Goal: Task Accomplishment & Management: Use online tool/utility

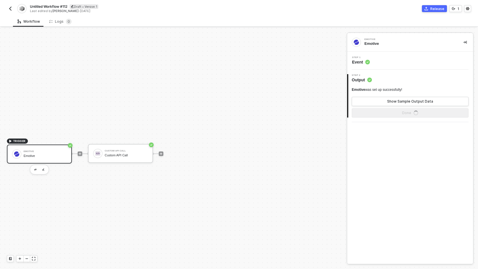
scroll to position [11, 0]
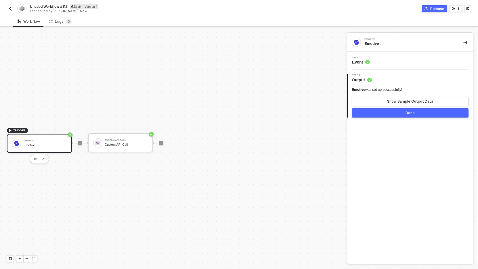
click at [9, 7] on img "button" at bounding box center [10, 8] width 5 height 5
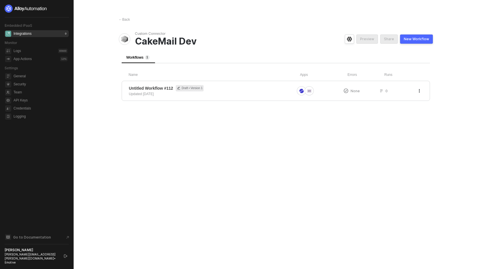
click at [19, 34] on div "Integrations" at bounding box center [23, 33] width 18 height 5
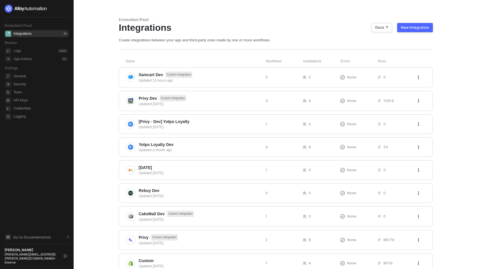
click at [425, 26] on div "New Integration" at bounding box center [415, 27] width 28 height 5
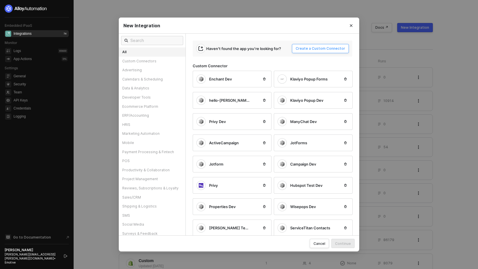
click at [337, 49] on div "Create a Custom Connector" at bounding box center [320, 48] width 49 height 5
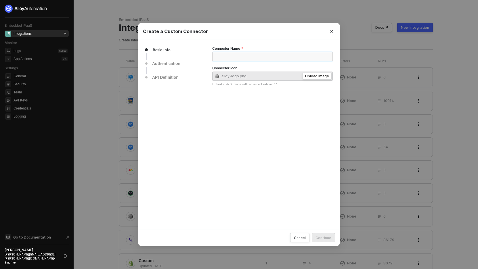
click at [297, 57] on input "Connector Name" at bounding box center [272, 56] width 121 height 9
click at [165, 62] on div "Authentication" at bounding box center [168, 63] width 32 height 7
click at [249, 58] on input "asdf" at bounding box center [272, 56] width 121 height 9
type input "asdf dev"
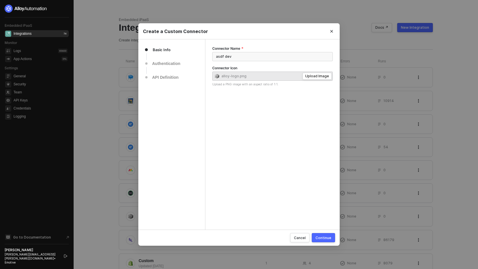
click at [325, 238] on div "Continue" at bounding box center [324, 238] width 16 height 5
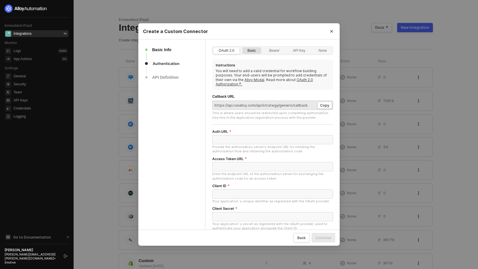
click at [255, 49] on div "Basic" at bounding box center [252, 53] width 15 height 9
click at [242, 47] on input "Basic" at bounding box center [242, 47] width 0 height 0
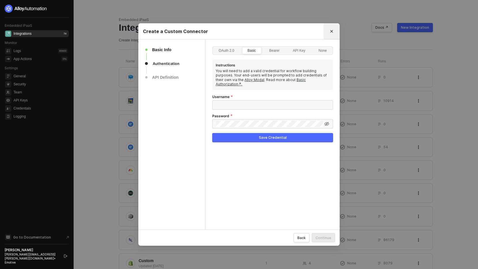
click at [331, 31] on icon "Close" at bounding box center [331, 31] width 3 height 3
click at [174, 34] on div "Create a Custom Connector" at bounding box center [239, 31] width 192 height 6
copy div "Create a Custom Connector"
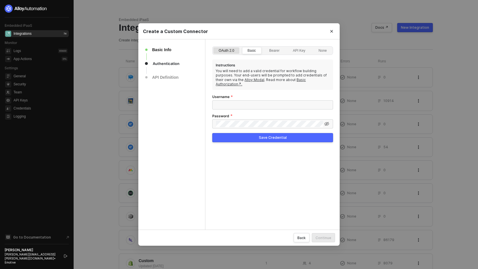
click at [222, 53] on div "OAuth 2.0" at bounding box center [226, 53] width 22 height 9
click at [213, 47] on input "OAuth 2.0" at bounding box center [213, 47] width 0 height 0
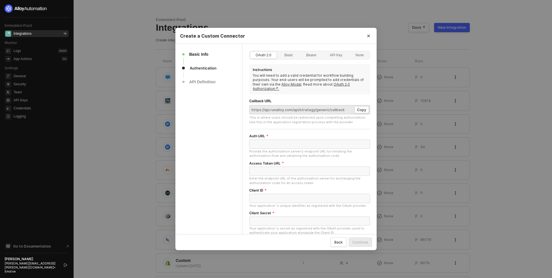
click at [237, 178] on div "Basic Info Authentication API Definition" at bounding box center [208, 184] width 67 height 280
click at [289, 57] on div "Basic" at bounding box center [289, 58] width 15 height 9
click at [280, 52] on input "Basic" at bounding box center [280, 52] width 0 height 0
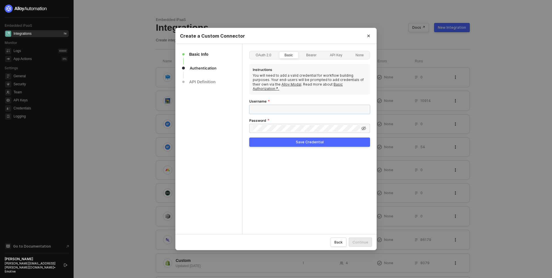
click at [288, 106] on input "Username" at bounding box center [309, 109] width 121 height 9
click at [282, 105] on input "Username" at bounding box center [309, 109] width 121 height 9
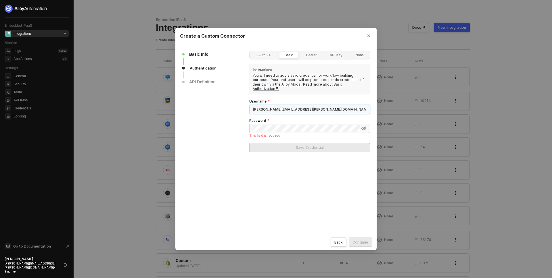
type input "[PERSON_NAME][EMAIL_ADDRESS][PERSON_NAME][DOMAIN_NAME]"
click at [249, 138] on button "Save Credential" at bounding box center [309, 142] width 121 height 9
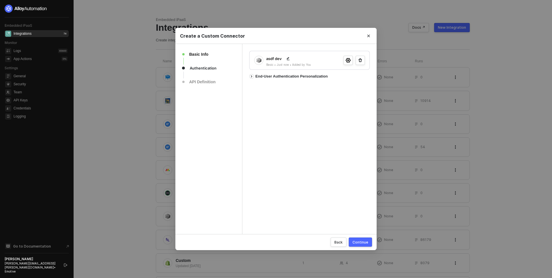
click at [370, 240] on button "Continue" at bounding box center [360, 242] width 23 height 9
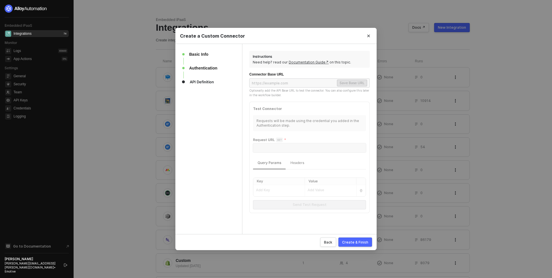
click at [228, 118] on div "Basic Info Authentication API Definition" at bounding box center [208, 139] width 67 height 190
click at [318, 110] on div "Test Connector" at bounding box center [309, 109] width 113 height 6
click at [330, 243] on div "Back" at bounding box center [328, 242] width 8 height 5
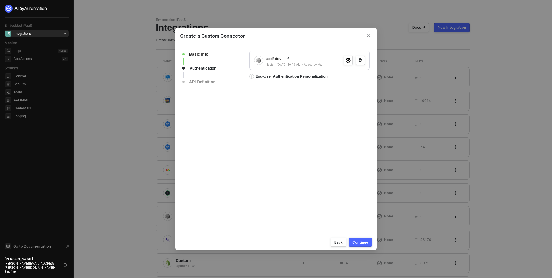
click at [207, 114] on div "Basic Info Authentication API Definition" at bounding box center [208, 139] width 67 height 190
click at [230, 54] on div "Basic Info" at bounding box center [212, 58] width 46 height 14
click at [205, 54] on div "Basic Info" at bounding box center [200, 54] width 23 height 7
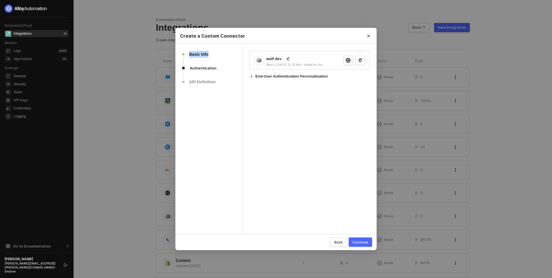
click at [205, 54] on div "Basic Info" at bounding box center [200, 54] width 23 height 7
click at [216, 54] on div "Basic Info" at bounding box center [212, 58] width 46 height 14
click at [288, 167] on div "asdf dev Basic • 09/23/2025 10:19 AM • Added by You End-User Authentication Per…" at bounding box center [309, 139] width 121 height 177
click at [281, 119] on div "asdf dev Basic • 09/23/2025 10:19 AM • Added by You End-User Authentication Per…" at bounding box center [309, 139] width 121 height 177
click at [362, 58] on icon "button" at bounding box center [360, 60] width 5 height 5
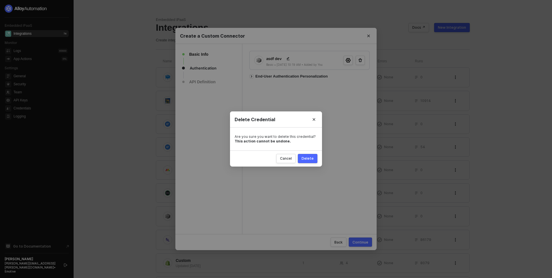
click at [311, 157] on div "Delete" at bounding box center [308, 158] width 12 height 5
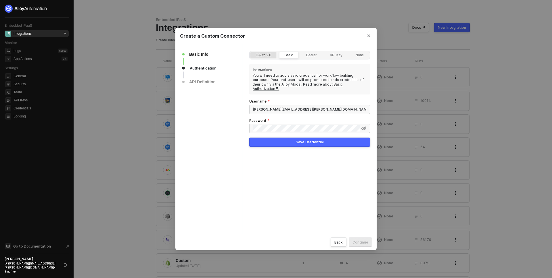
click at [263, 54] on div "OAuth 2.0" at bounding box center [264, 58] width 22 height 9
click at [251, 52] on input "OAuth 2.0" at bounding box center [251, 52] width 0 height 0
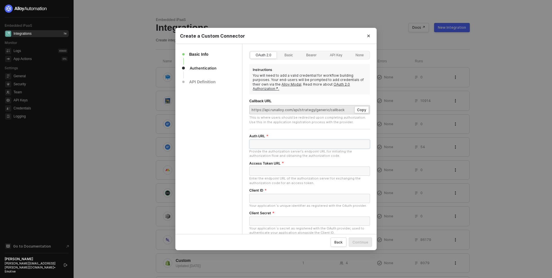
click at [274, 140] on input "Auth URL" at bounding box center [309, 144] width 121 height 9
paste input "https://developers.yotpo.com/v2/oauth2/token"
type input "https://developers.yotpo.com/v2/oauth2/token"
paste input "https://developers.yotpo.com/v2/oauth2/token"
type input "https://developers.yotpo.com/v2/oauth2/token"
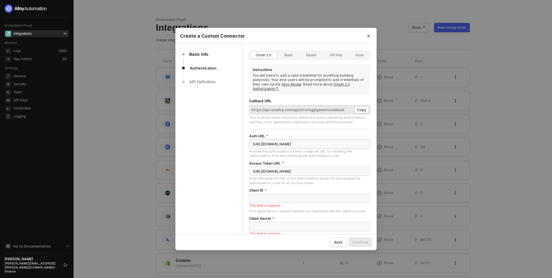
click at [276, 140] on input "https://developers.yotpo.com/v2/oauth2/token" at bounding box center [309, 144] width 121 height 9
click at [276, 140] on input "[URL][DOMAIN_NAME]" at bounding box center [309, 144] width 121 height 9
click at [208, 180] on div "Basic Info Authentication API Definition" at bounding box center [208, 198] width 67 height 308
click at [276, 182] on div "Please enter Access Token URL" at bounding box center [309, 184] width 121 height 5
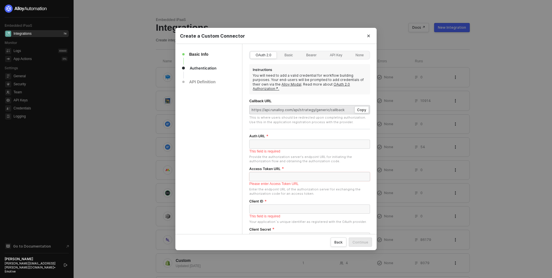
click at [275, 172] on input "Access Token URL" at bounding box center [309, 176] width 121 height 9
paste input "[URL][DOMAIN_NAME]"
type input "[URL][DOMAIN_NAME]"
click at [211, 178] on div "Basic Info Authentication API Definition" at bounding box center [208, 195] width 67 height 302
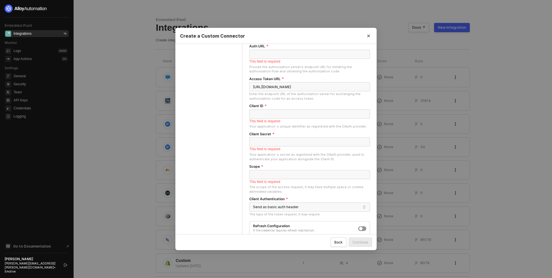
scroll to position [107, 0]
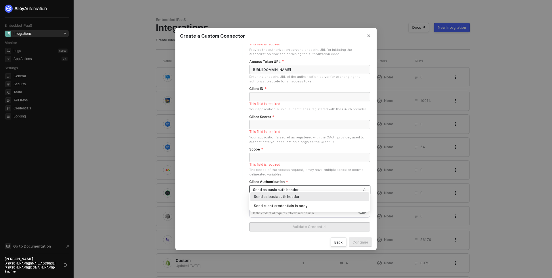
click at [272, 186] on div "Send as basic auth header" at bounding box center [307, 190] width 108 height 9
click at [236, 188] on div "Basic Info Authentication API Definition" at bounding box center [208, 88] width 67 height 302
click at [273, 120] on input "Client Secret" at bounding box center [309, 124] width 121 height 9
click at [213, 139] on div "Basic Info Authentication API Definition" at bounding box center [208, 88] width 67 height 302
click at [281, 92] on input "Client ID" at bounding box center [309, 96] width 121 height 9
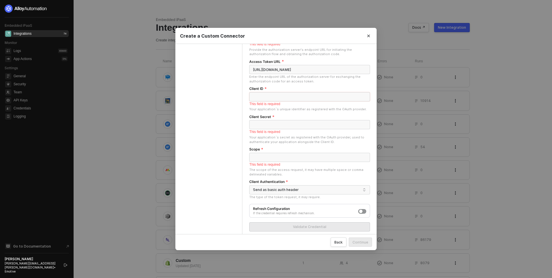
paste input "6ql3owlbilmqjbhec70nrxwcz1wvx4u8"
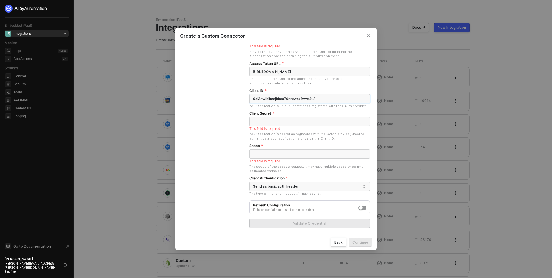
scroll to position [102, 0]
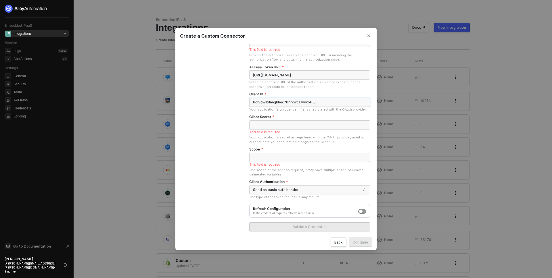
type input "6ql3owlbilmqjbhec70nrxwcz1wvx4u8"
click at [269, 121] on input "Client Secret" at bounding box center [309, 125] width 121 height 9
paste input "usdNkBVMjm0Wy8nJykq1yoHSgdCYqhD6"
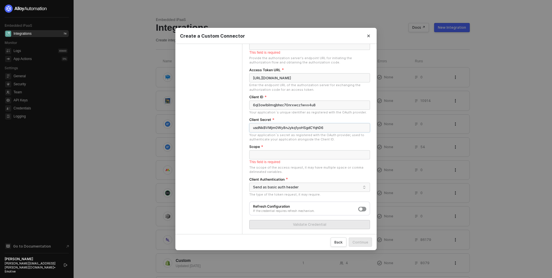
type input "usdNkBVMjm0Wy8nJykq1yoHSgdCYqhD6"
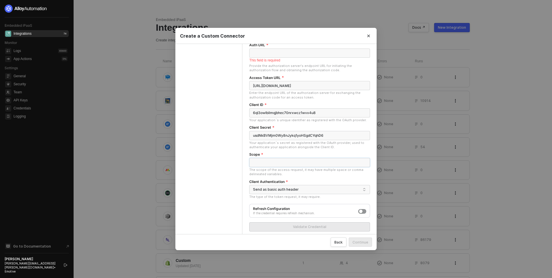
scroll to position [91, 0]
click at [229, 161] on div "Basic Info Authentication API Definition" at bounding box center [208, 96] width 67 height 286
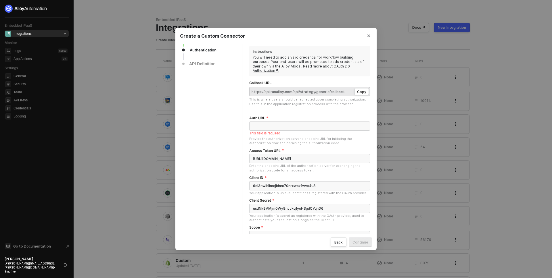
scroll to position [17, 0]
click at [290, 156] on input "https://developers.yotpo.com/v2/oauth2/token" at bounding box center [309, 160] width 121 height 9
click at [291, 125] on input "Auth URL" at bounding box center [309, 127] width 121 height 9
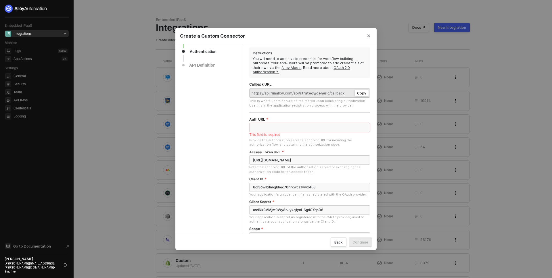
paste input "https://developers.yotpo.com/v2/oauth2/token"
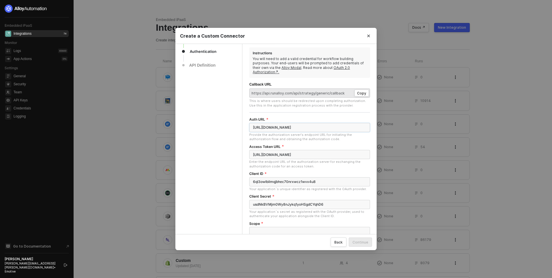
type input "https://developers.yotpo.com/v2/oauth2"
click at [220, 162] on div "Basic Info Authentication API Definition" at bounding box center [208, 167] width 67 height 280
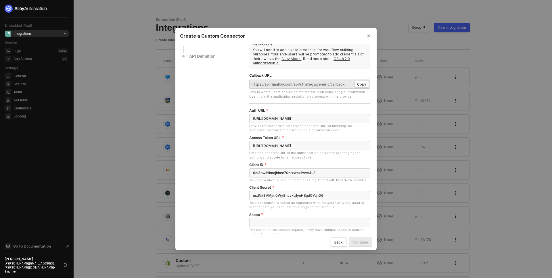
scroll to position [85, 0]
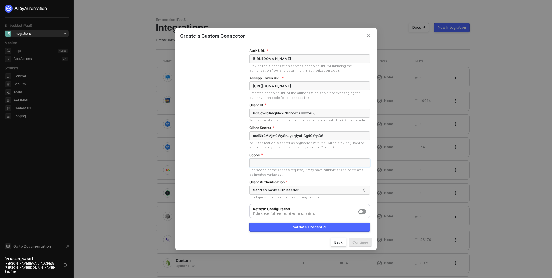
click at [300, 159] on input "Scope" at bounding box center [309, 163] width 121 height 9
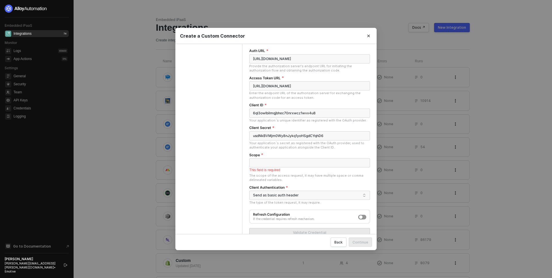
click at [226, 206] on div "Basic Info Authentication API Definition" at bounding box center [208, 102] width 67 height 286
click at [272, 160] on input "Scope" at bounding box center [309, 163] width 121 height 9
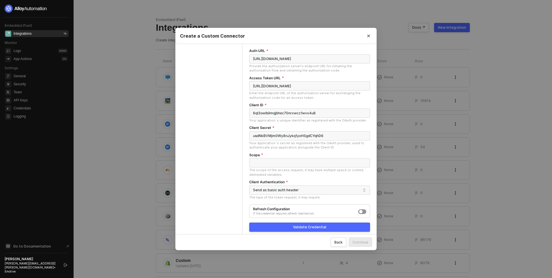
click at [212, 187] on div "Basic Info Authentication API Definition" at bounding box center [208, 99] width 67 height 280
click at [296, 225] on div "Validate Credential" at bounding box center [309, 227] width 33 height 5
click at [220, 129] on div "Basic Info Authentication API Definition" at bounding box center [208, 99] width 67 height 280
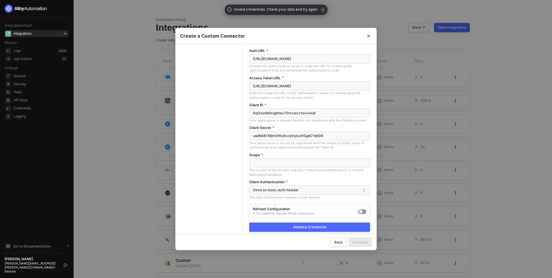
click at [226, 136] on div "Basic Info Authentication API Definition" at bounding box center [208, 99] width 67 height 280
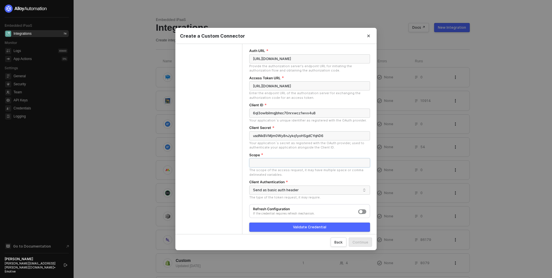
click at [317, 162] on input "Scope" at bounding box center [309, 163] width 121 height 9
paste input "read"
click at [299, 159] on input "read" at bounding box center [309, 163] width 121 height 9
paste input "text"
type input "read"
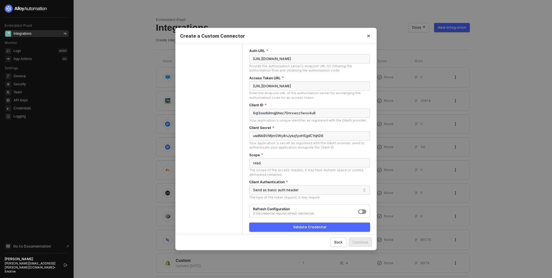
click at [210, 194] on div "Basic Info Authentication API Definition" at bounding box center [208, 99] width 67 height 280
click at [286, 223] on button "Validate Credential" at bounding box center [309, 227] width 121 height 9
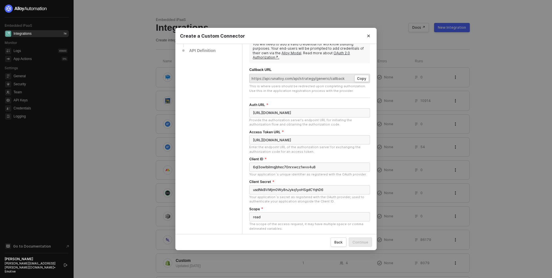
scroll to position [2, 0]
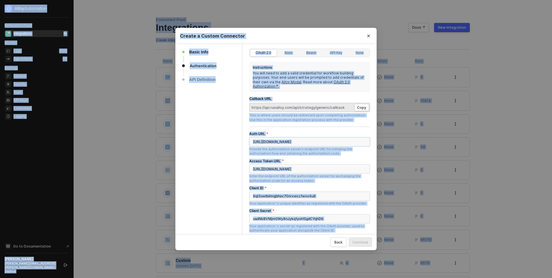
click at [280, 138] on input "https://developers.yotpo.com/v2/oauth2" at bounding box center [309, 142] width 121 height 9
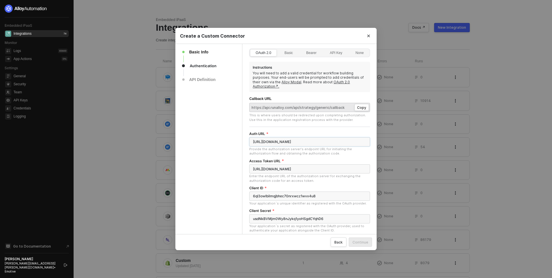
click at [280, 138] on input "https://developers.yotpo.com/v2/oauth2" at bounding box center [309, 142] width 121 height 9
paste input "integrations-center.yotpo.com/app/#/install/applications/"
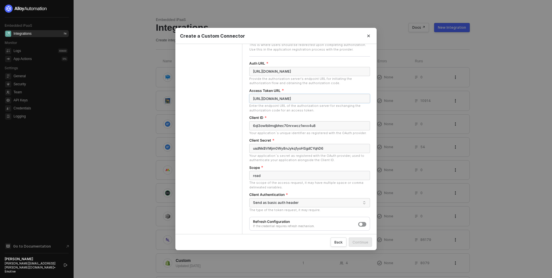
scroll to position [85, 0]
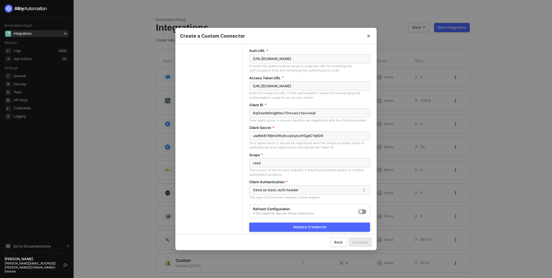
click at [316, 225] on div "Validate Credential" at bounding box center [309, 227] width 33 height 5
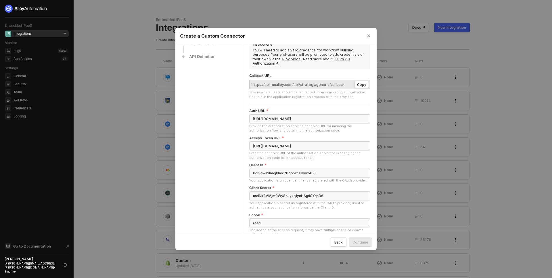
scroll to position [11, 0]
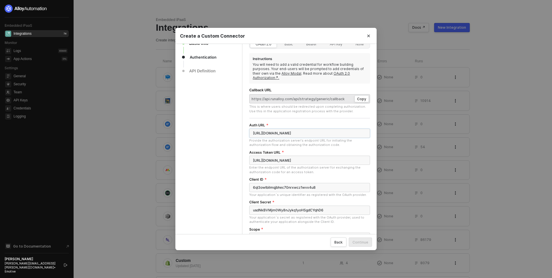
click at [327, 129] on input "https://integrations-center.yotpo.com/app/#/install/applications/" at bounding box center [309, 133] width 121 height 9
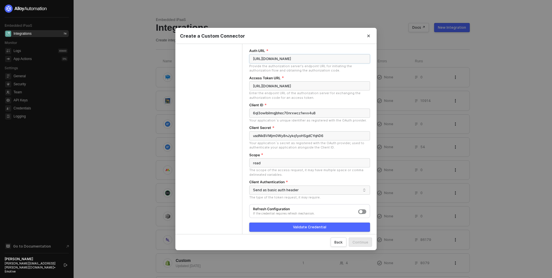
type input "https://integrations-center.yotpo.com/app/install/applications/"
click at [316, 225] on div "Validate Credential" at bounding box center [309, 227] width 33 height 5
click at [226, 109] on div "Basic Info Authentication API Definition" at bounding box center [208, 99] width 67 height 280
click at [318, 82] on input "[URL][DOMAIN_NAME]" at bounding box center [309, 85] width 121 height 9
click at [299, 95] on div "Enter the endpoint URL of the authorization server for exchanging the authoriza…" at bounding box center [309, 95] width 121 height 9
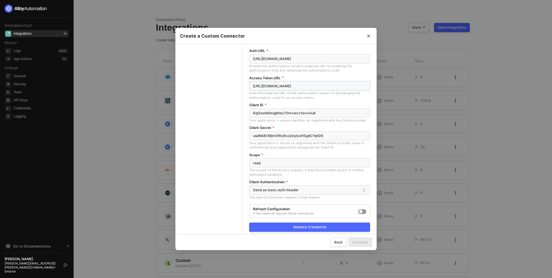
click at [316, 81] on input "[URL][DOMAIN_NAME]" at bounding box center [309, 85] width 121 height 9
paste input "integrations-center.yotpo.com/app/#/install/applications/"
type input "https://integrations-center.yotpo.com/app/#/install/applications/"
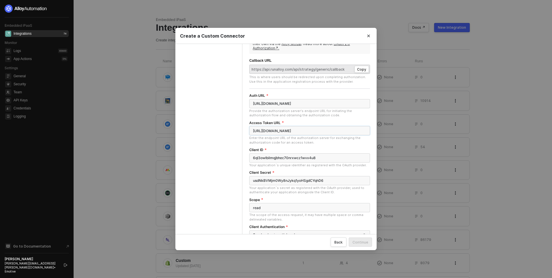
scroll to position [0, 0]
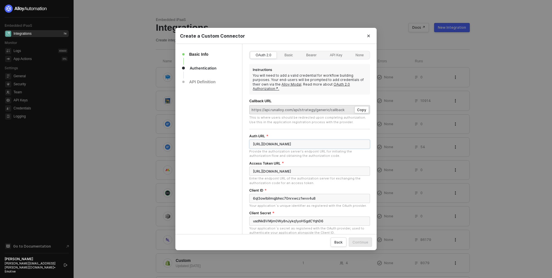
click at [275, 141] on input "https://integrations-center.yotpo.com/app/install/applications/" at bounding box center [309, 144] width 121 height 9
paste input "dashboard.privy-staging.com/settings/integrations"
type input "https://dashboard.privy-staging.com/settings/integrations"
click at [231, 161] on div "Basic Info Authentication API Definition" at bounding box center [208, 184] width 67 height 280
click at [228, 161] on div "Basic Info Authentication API Definition" at bounding box center [208, 184] width 67 height 280
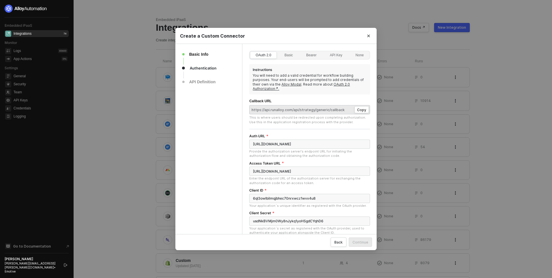
scroll to position [85, 0]
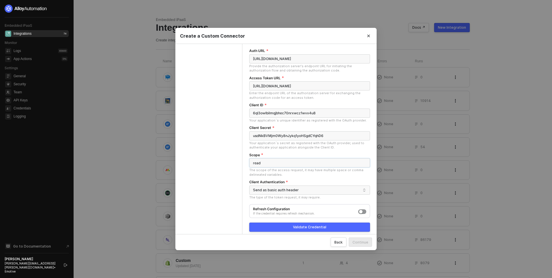
click at [275, 159] on input "read" at bounding box center [309, 163] width 121 height 9
type input "rea"
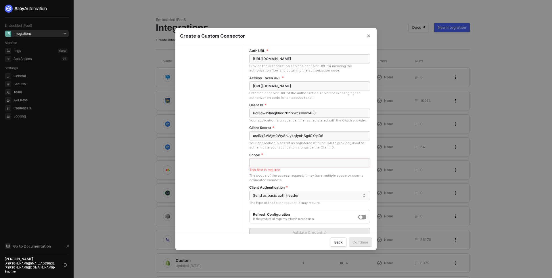
paste input "Access customers data"
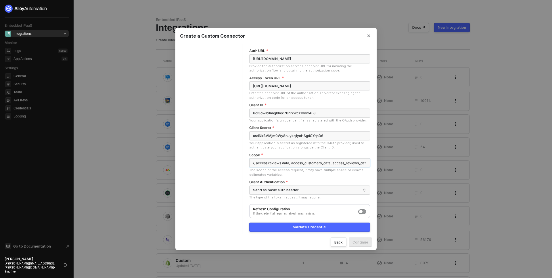
scroll to position [0, 39]
click at [335, 159] on input "access customers data, access reviews data, access_customers_data, access_revie…" at bounding box center [309, 163] width 121 height 9
type input "access customers data, access reviews data, access_customers_data, access_revie…"
click at [326, 224] on button "Validate Credential" at bounding box center [309, 227] width 121 height 9
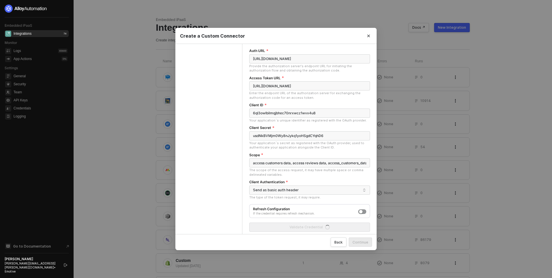
click at [279, 233] on div "OAuth 2.0 Basic Bearer API Key None Instructions You will need to add a valid c…" at bounding box center [309, 99] width 134 height 280
click at [222, 196] on div "Basic Info Authentication API Definition" at bounding box center [208, 99] width 67 height 280
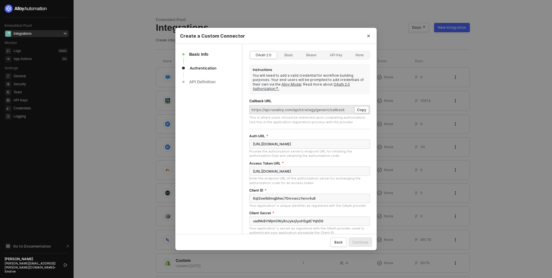
click at [308, 116] on div "This is where users should be redirected upon completing authorization. Use thi…" at bounding box center [309, 120] width 121 height 9
drag, startPoint x: 308, startPoint y: 116, endPoint x: 308, endPoint y: 113, distance: 3.2
click at [308, 116] on div "This is where users should be redirected upon completing authorization. Use thi…" at bounding box center [309, 120] width 121 height 9
drag, startPoint x: 308, startPoint y: 113, endPoint x: 308, endPoint y: 118, distance: 5.2
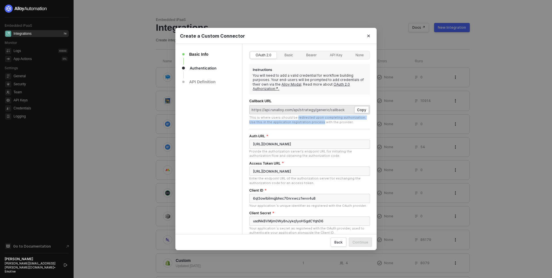
click at [308, 118] on div "This is where users should be redirected upon completing authorization. Use thi…" at bounding box center [309, 120] width 121 height 9
click at [296, 116] on div "This is where users should be redirected upon completing authorization. Use thi…" at bounding box center [309, 120] width 121 height 9
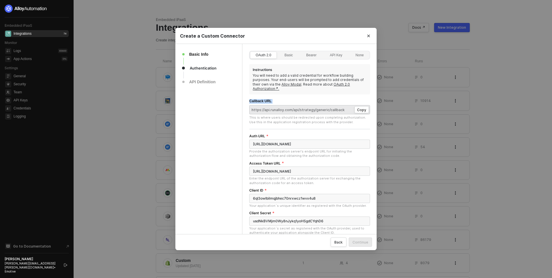
click at [296, 116] on div "This is where users should be redirected upon completing authorization. Use thi…" at bounding box center [309, 120] width 121 height 9
click at [285, 116] on div "This is where users should be redirected upon completing authorization. Use thi…" at bounding box center [309, 120] width 121 height 9
drag, startPoint x: 285, startPoint y: 113, endPoint x: 307, endPoint y: 115, distance: 21.9
click at [307, 116] on div "This is where users should be redirected upon completing authorization. Use thi…" at bounding box center [309, 120] width 121 height 9
click at [298, 141] on input "https://dashboard.privy-staging.com/settings/integrations" at bounding box center [309, 144] width 121 height 9
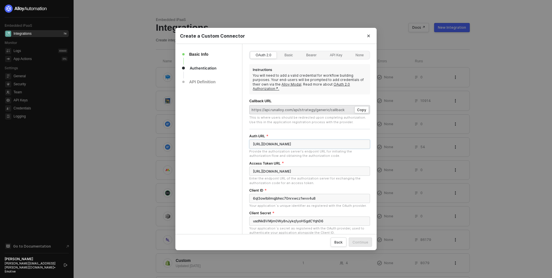
click at [298, 141] on input "https://dashboard.privy-staging.com/settings/integrations" at bounding box center [309, 144] width 121 height 9
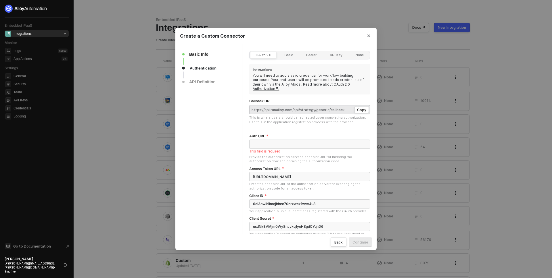
click at [307, 105] on span "Copy" at bounding box center [309, 109] width 121 height 9
click at [322, 116] on div "This is where users should be redirected upon completing authorization. Use thi…" at bounding box center [309, 120] width 121 height 9
click at [289, 55] on div "Basic" at bounding box center [289, 58] width 15 height 9
click at [280, 52] on input "Basic" at bounding box center [280, 52] width 0 height 0
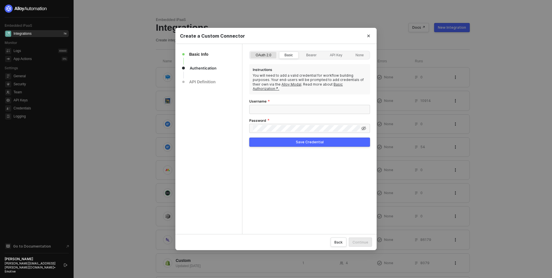
click at [267, 54] on div "OAuth 2.0" at bounding box center [264, 58] width 22 height 9
click at [251, 52] on input "OAuth 2.0" at bounding box center [251, 52] width 0 height 0
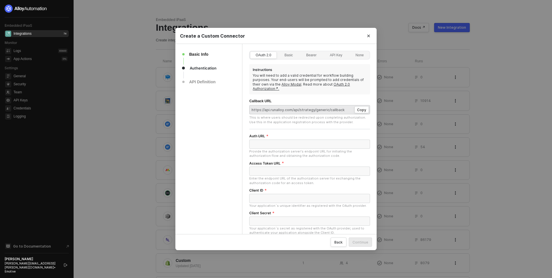
click at [288, 117] on div "This is where users should be redirected upon completing authorization. Use thi…" at bounding box center [309, 120] width 121 height 9
click at [345, 116] on div "This is where users should be redirected upon completing authorization. Use thi…" at bounding box center [309, 120] width 121 height 9
click at [292, 141] on input "Auth URL" at bounding box center [309, 144] width 121 height 9
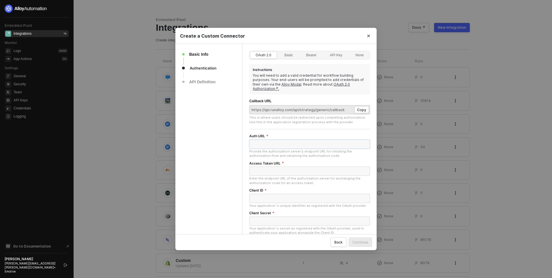
paste input "https://dashboard.privy-staging.com/settings/integrations"
type input "https://dashboard.privy-staging.com/settings/integrations"
click at [263, 167] on input "Access Token URL" at bounding box center [309, 171] width 121 height 9
paste input "https://integrations-center.yotpo.com/app/#/install/applications/6ql3owlbilmqjb…"
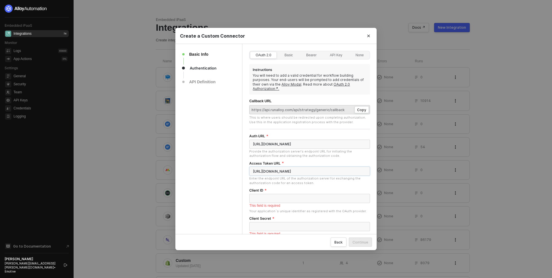
type input "https://integrations-center.yotpo.com/app/#/install/applications/6ql3owlbilmqjb…"
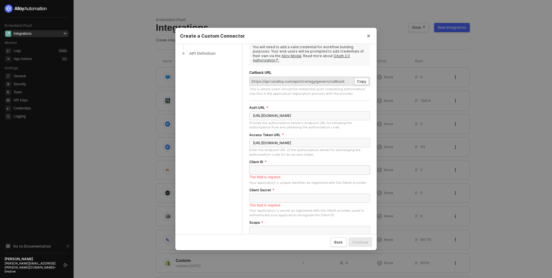
scroll to position [28, 0]
click at [275, 139] on input "https://integrations-center.yotpo.com/app/#/install/applications/6ql3owlbilmqjb…" at bounding box center [309, 143] width 121 height 9
click at [348, 139] on input "https://integrations-center.yotpo.com/app/#/install/applications/6ql3owlbilmqjb…" at bounding box center [309, 143] width 121 height 9
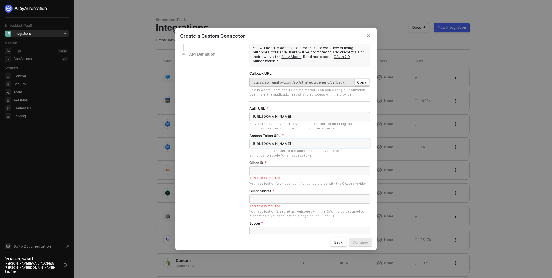
scroll to position [0, 0]
click at [287, 167] on input "Client ID" at bounding box center [309, 171] width 121 height 9
paste input "6ql3owlbilmqjbhec70nrxwcz1wvx4u8"
type input "6ql3owlbilmqjbhec70nrxwcz1wvx4u8"
click at [275, 189] on input "Client Secret" at bounding box center [309, 193] width 121 height 9
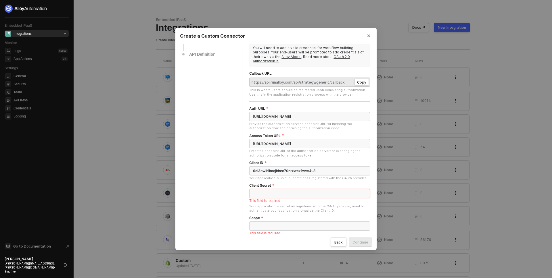
paste input "usdNkBVMjm0Wy8nJykq1yoHSgdCYqhD6"
type input "usdNkBVMjm0Wy8nJykq1yoHSgdCYqhD6"
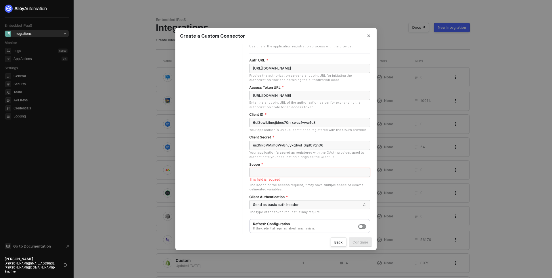
scroll to position [77, 0]
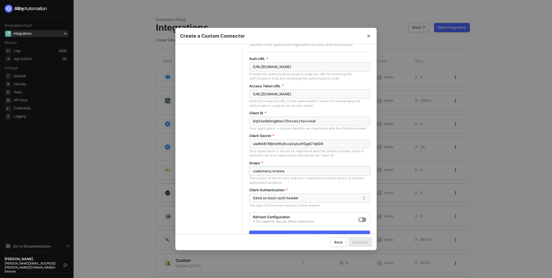
type input "customers,reviews"
click at [301, 233] on div "Validate Credential" at bounding box center [309, 235] width 33 height 5
click at [199, 219] on div "Basic Info Authentication API Definition" at bounding box center [208, 107] width 67 height 280
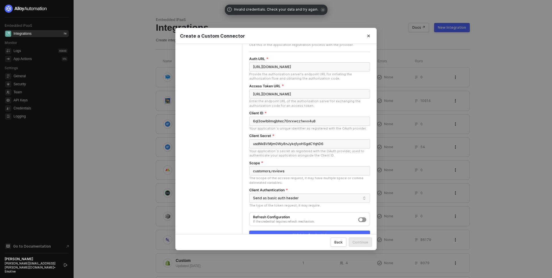
scroll to position [85, 0]
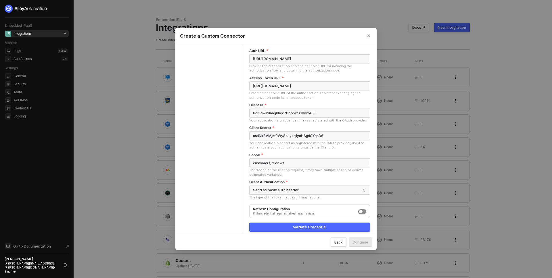
click at [361, 210] on div "button" at bounding box center [360, 211] width 3 height 3
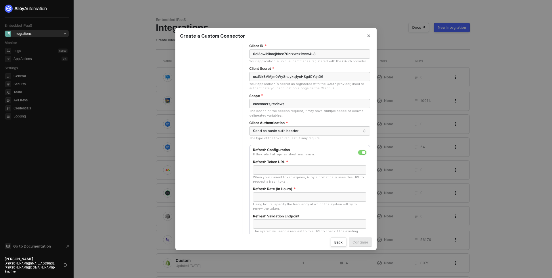
scroll to position [149, 0]
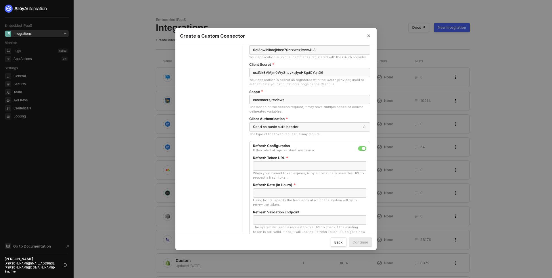
click at [362, 147] on div "button" at bounding box center [363, 148] width 3 height 3
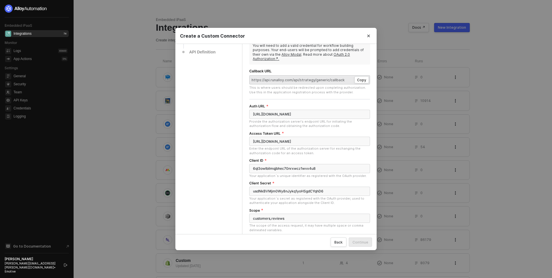
scroll to position [32, 0]
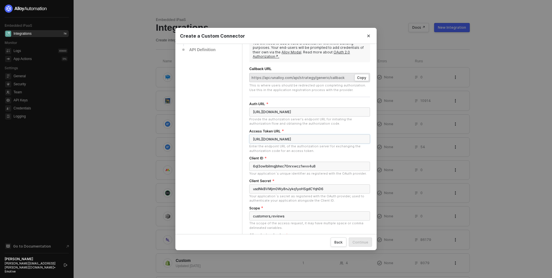
click at [307, 135] on input "https://integrations-center.yotpo.com/app/#/install/applications/6ql3owlbilmqjb…" at bounding box center [309, 139] width 121 height 9
click at [329, 136] on input "https://integrations-center.yotpo.com/app/#/install/applications/6ql3owlbilmqjb…" at bounding box center [309, 139] width 121 height 9
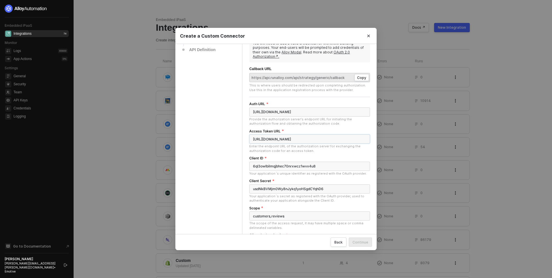
type input "https://integrations-center.yotpo.com/app/#/install/applications/"
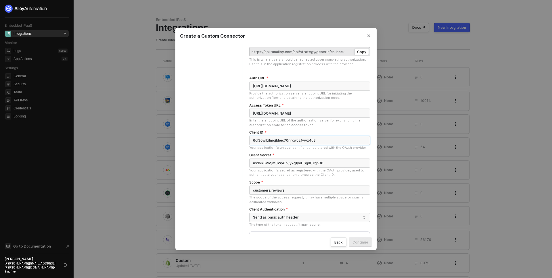
scroll to position [85, 0]
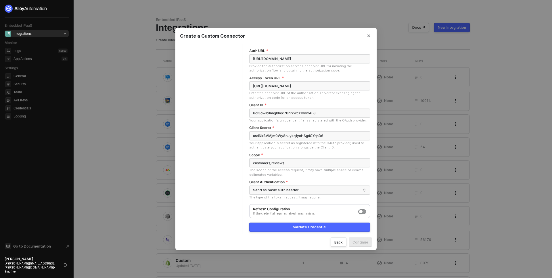
click at [321, 225] on div "Validate Credential" at bounding box center [309, 227] width 33 height 5
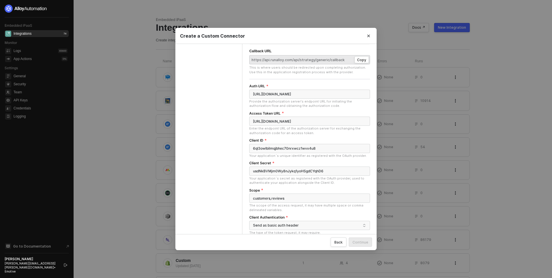
scroll to position [0, 0]
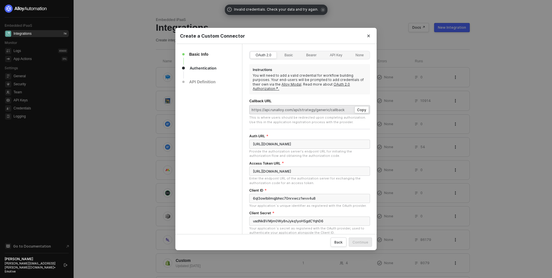
click at [225, 118] on div "Basic Info Authentication API Definition" at bounding box center [208, 184] width 67 height 280
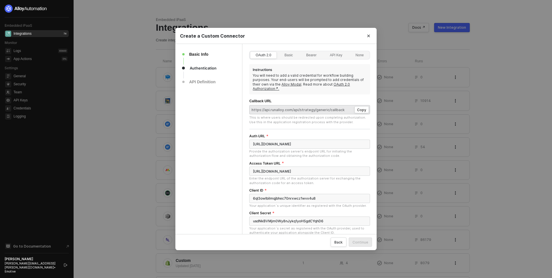
click at [301, 150] on div "Provide the authorization server's endpoint URL for initiating the authorizatio…" at bounding box center [309, 154] width 121 height 9
click at [205, 134] on div "Basic Info Authentication API Definition" at bounding box center [208, 184] width 67 height 280
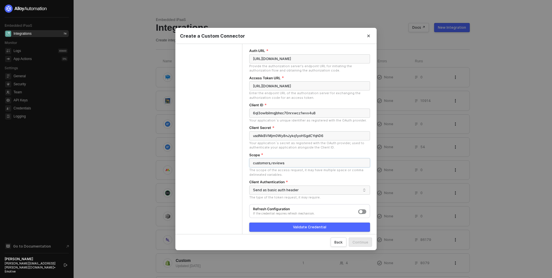
click at [280, 159] on input "customers,reviews" at bounding box center [309, 163] width 121 height 9
type input "read"
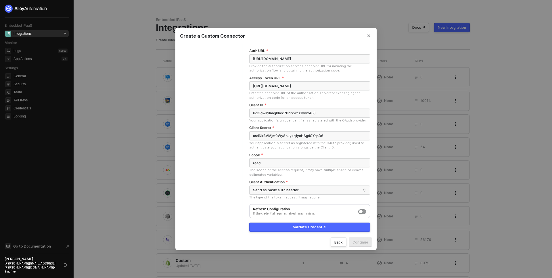
click at [303, 225] on div "Validate Credential" at bounding box center [309, 227] width 33 height 5
click at [276, 160] on input "read" at bounding box center [309, 163] width 121 height 9
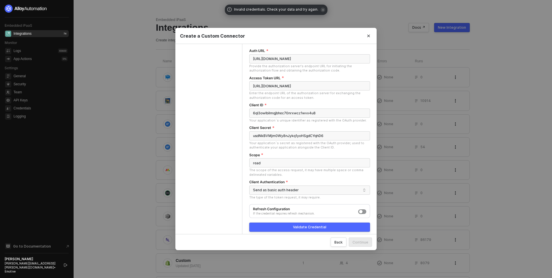
click at [213, 121] on div "Basic Info Authentication API Definition" at bounding box center [208, 99] width 67 height 280
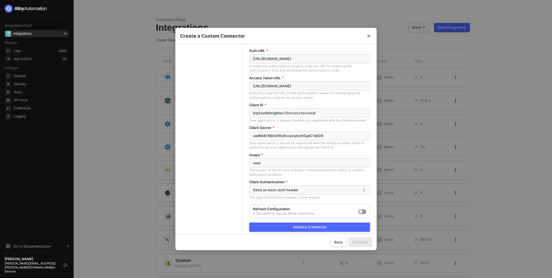
click at [221, 131] on div "Basic Info Authentication API Definition" at bounding box center [208, 99] width 67 height 280
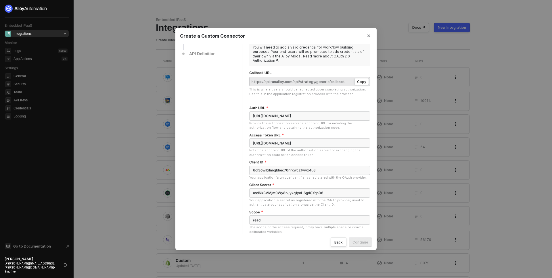
scroll to position [85, 0]
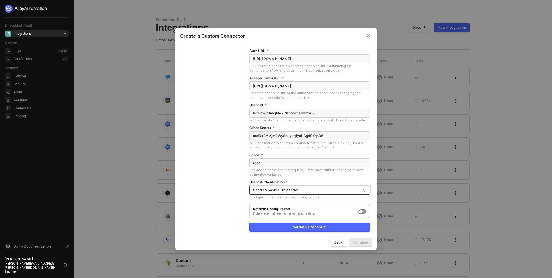
click at [297, 186] on div "Send as basic auth header" at bounding box center [307, 190] width 108 height 9
click at [282, 207] on div "Send client credentials in body" at bounding box center [310, 206] width 112 height 5
click at [328, 223] on button "Validate Credential" at bounding box center [309, 227] width 121 height 9
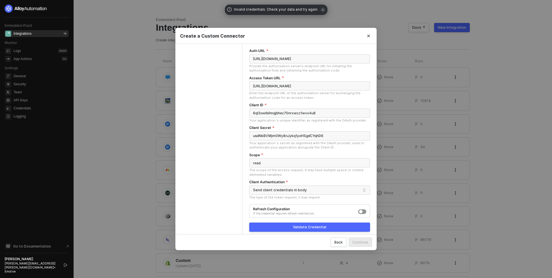
click at [228, 189] on div "Basic Info Authentication API Definition" at bounding box center [208, 99] width 67 height 280
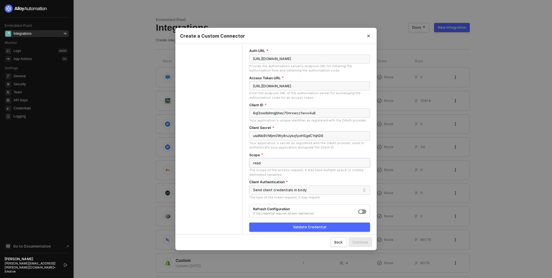
click at [294, 161] on input "read" at bounding box center [309, 163] width 121 height 9
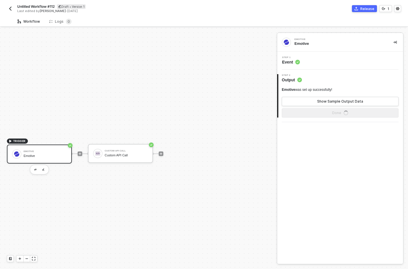
scroll to position [11, 0]
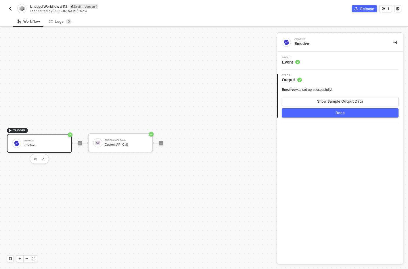
click at [3, 10] on div "Untitled Workflow #112 Draft • Version 1 Last edited by [PERSON_NAME] - Now Rel…" at bounding box center [204, 8] width 408 height 16
click at [9, 9] on img "button" at bounding box center [10, 8] width 5 height 5
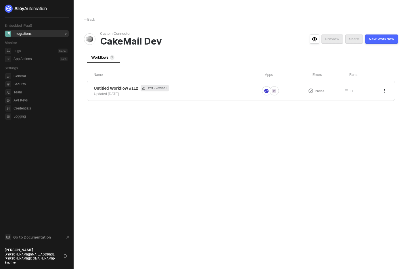
click at [266, 39] on span "Custom Connector CakeMail Dev" at bounding box center [191, 39] width 183 height 16
click at [45, 8] on img at bounding box center [26, 9] width 43 height 8
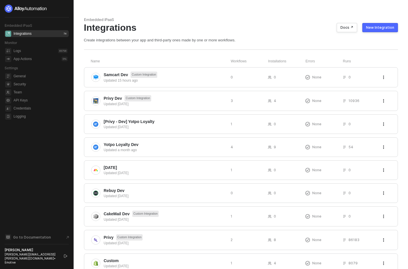
click at [377, 29] on div "New Integration" at bounding box center [380, 27] width 28 height 5
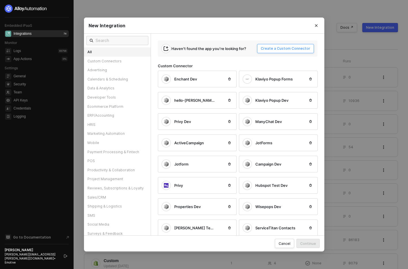
click at [300, 45] on button "Create a Custom Connector" at bounding box center [285, 48] width 57 height 9
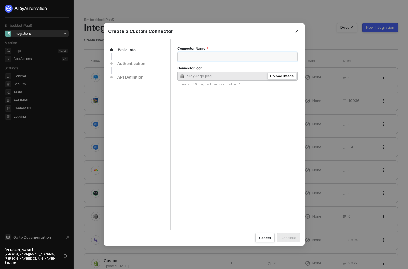
click at [225, 55] on input "Connector Name" at bounding box center [237, 56] width 121 height 9
type input "Dev - Privy Yotpo"
type input "[DEV Privy] Yotpo Test"
click at [291, 238] on div "Continue" at bounding box center [289, 238] width 16 height 5
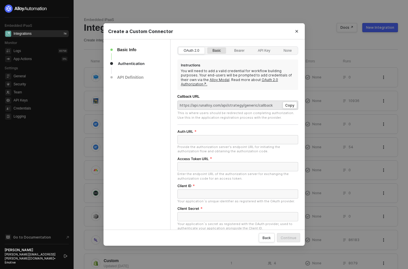
click at [221, 52] on div "Basic" at bounding box center [216, 53] width 15 height 9
click at [207, 47] on input "Basic" at bounding box center [207, 47] width 0 height 0
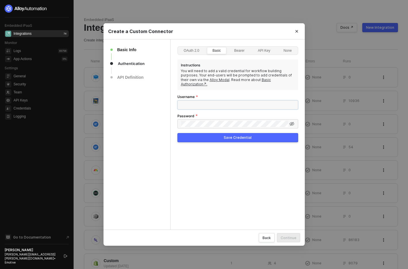
click at [213, 100] on input "Username" at bounding box center [237, 104] width 121 height 9
paste input "[PERSON_NAME][EMAIL_ADDRESS][PERSON_NAME][DOMAIN_NAME]"
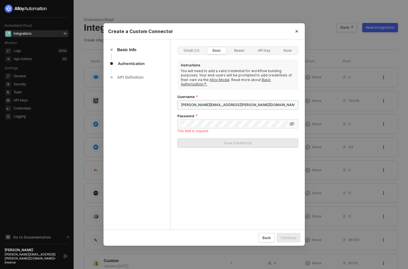
type input "[PERSON_NAME][EMAIL_ADDRESS][PERSON_NAME][DOMAIN_NAME]"
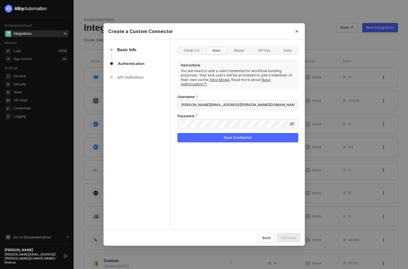
click at [256, 133] on button "Save Credential" at bounding box center [237, 137] width 121 height 9
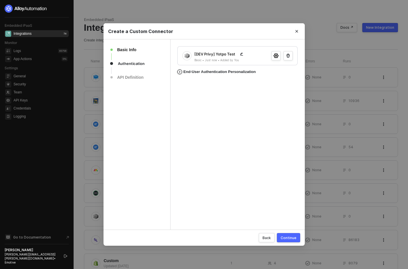
click at [228, 70] on div "End-User Authentication Personalization" at bounding box center [220, 72] width 72 height 5
click at [287, 85] on div "button" at bounding box center [288, 84] width 3 height 3
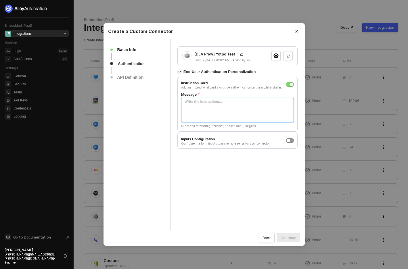
click at [249, 117] on textarea "Message" at bounding box center [237, 110] width 113 height 25
type textarea "f"
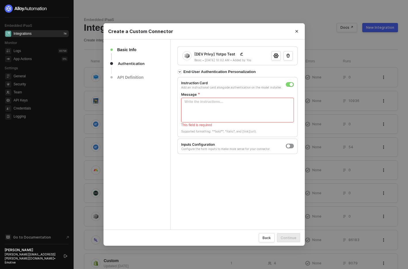
type textarea "F"
type textarea "Fo"
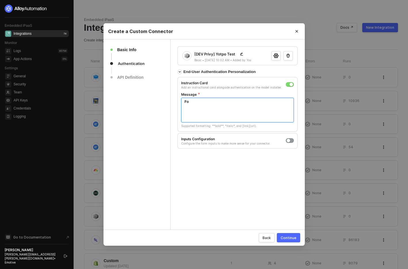
type textarea "Foo"
type textarea "Foo B"
type textarea "Foo Ba"
type textarea "Foo Bar"
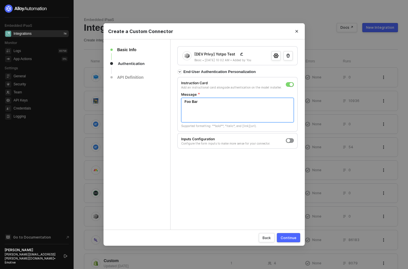
type textarea "Foo Bar"
type textarea "Foo Bar t"
type textarea "Foo Bar th"
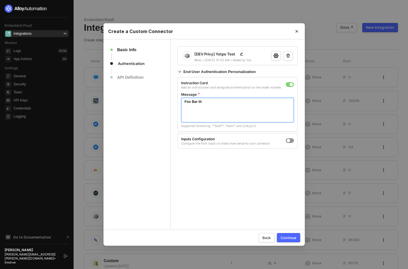
type textarea "Foo Bar thi"
type textarea "Foo Bar this"
type textarea "Foo Bar this i"
type textarea "Foo Bar this is"
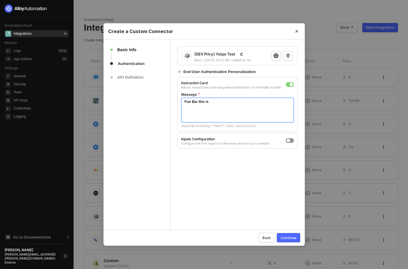
type textarea "Foo Bar this is"
type textarea "Foo Bar this is m"
type textarea "Foo Bar this is my"
type textarea "T"
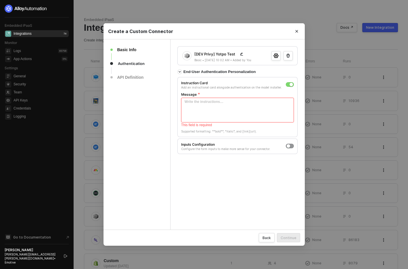
type textarea "F"
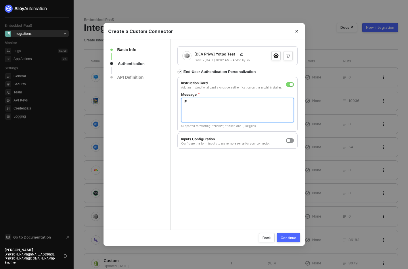
type textarea "Fo"
type textarea "Fo B"
type textarea "Fo"
type textarea "Foo"
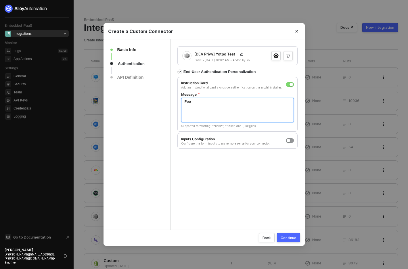
type textarea "Foo"
type textarea "Foo B"
type textarea "Foo Ba"
type textarea "Foo Bar"
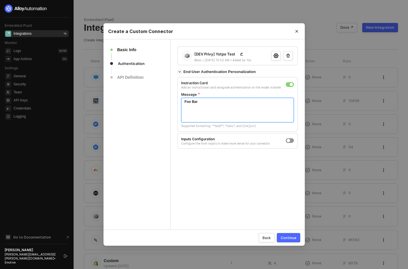
type textarea "Foo Bar T"
type textarea "Foo Bar Te"
type textarea "Foo Bar Tes"
type textarea "Foo Bar Test"
type textarea "Foo Bar Testi"
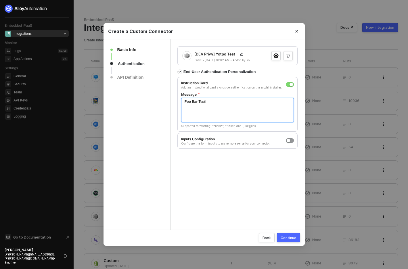
type textarea "Foo Bar Testin"
type textarea "Foo Bar Testing"
type textarea "Foo Bar Testing -"
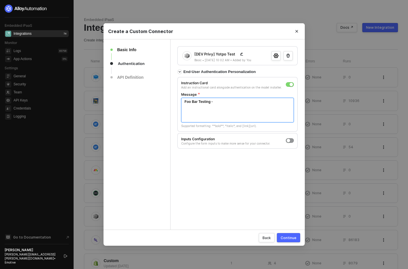
type textarea "Foo Bar Testing - T"
type textarea "Foo Bar Testing - Th"
type textarea "Foo Bar Testing - The"
type textarea "Foo Bar Testing - Thes"
type textarea "Foo Bar Testing - These"
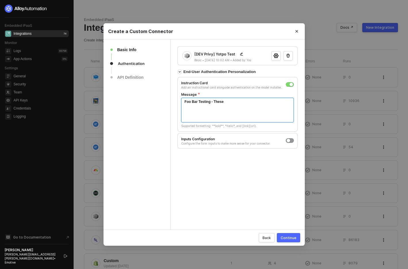
type textarea "Foo Bar Testing - These"
type textarea "Foo Bar Testing - These a"
type textarea "Foo Bar Testing - These ar"
type textarea "Foo Bar Testing - These are"
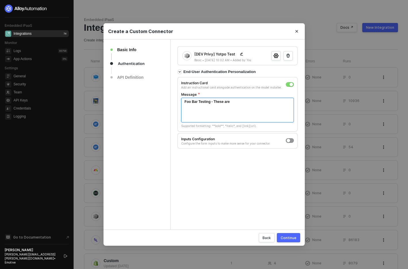
type textarea "Foo Bar Testing - These are i"
type textarea "Foo Bar Testing - These are in"
type textarea "Foo Bar Testing - These are ins"
type textarea "Foo Bar Testing - These are inst"
type textarea "Foo Bar Testing - These are instr"
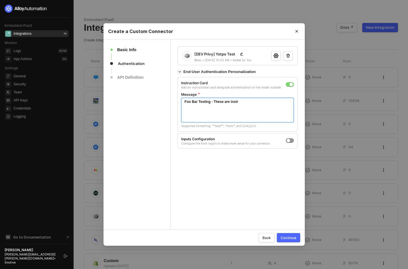
type textarea "Foo Bar Testing - These are instru"
type textarea "Foo Bar Testing - These are instruc"
type textarea "Foo Bar Testing - These are instruct"
type textarea "Foo Bar Testing - These are instructi"
type textarea "Foo Bar Testing - These are instructio"
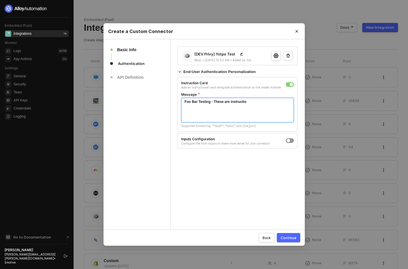
type textarea "Foo Bar Testing - These are instruction"
type textarea "Foo Bar Testing - These are instructions"
type textarea "Foo Bar Testing - These are instructions s"
type textarea "Foo Bar Testing - These are instructions se"
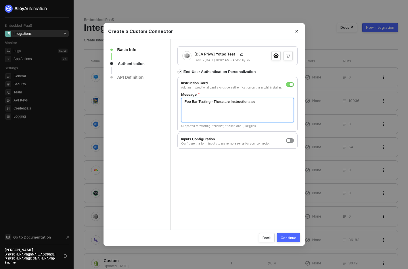
type textarea "Foo Bar Testing - These are instructions set"
type textarea "Foo Bar Testing - These are instructions setu"
type textarea "Foo Bar Testing - These are instructions setup"
type textarea "Foo Bar Testing - These are instructions setup b"
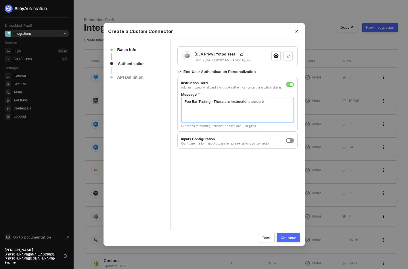
type textarea "Foo Bar Testing - These are instructions setup"
type textarea "Foo Bar Testing - These are instructions setup w"
type textarea "Foo Bar Testing - These are instructions setup wh"
type textarea "Foo Bar Testing - These are instructions setup whe"
type textarea "Foo Bar Testing - These are instructions setup when"
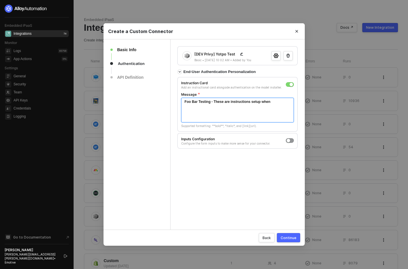
type textarea "Foo Bar Testing - These are instructions setup when"
type textarea "Foo Bar Testing - These are instructions setup when c"
type textarea "Foo Bar Testing - These are instructions setup when cr"
type textarea "Foo Bar Testing - These are instructions setup when crea"
type textarea "Foo Bar Testing - These are instructions setup when creat"
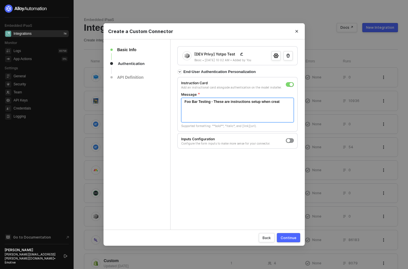
type textarea "Foo Bar Testing - These are instructions setup when creati"
type textarea "Foo Bar Testing - These are instructions setup when creatin"
type textarea "Foo Bar Testing - These are instructions setup when creating"
type textarea "Foo Bar Testing - These are instructions setup when creating t"
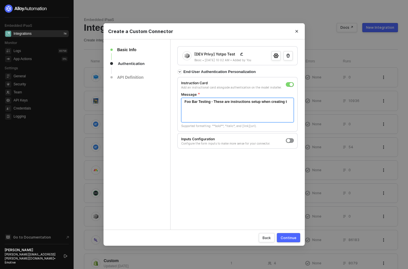
type textarea "Foo Bar Testing - These are instructions setup when creating th"
type textarea "Foo Bar Testing - These are instructions setup when creating the"
type textarea "Foo Bar Testing - These are instructions setup when creating the n"
type textarea "Foo Bar Testing - These are instructions setup when creating the ne"
type textarea "Foo Bar Testing - These are instructions setup when creating the new"
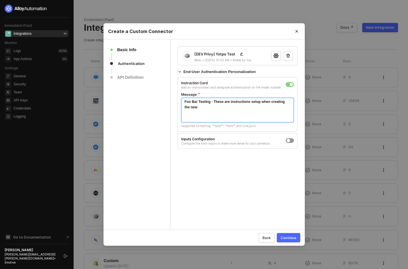
type textarea "Foo Bar Testing - These are instructions setup when creating the new"
type textarea "Foo Bar Testing - These are instructions setup when creating the new i"
type textarea "Foo Bar Testing - These are instructions setup when creating the new in"
click at [217, 161] on div "[DEV Privy] Yotpo Test Basic • 09/23/2025 10:02 AM • Added by You End-User Auth…" at bounding box center [237, 134] width 121 height 177
click at [249, 167] on div "[DEV Privy] Yotpo Test Basic • 09/23/2025 10:02 AM • Added by You End-User Auth…" at bounding box center [237, 134] width 121 height 177
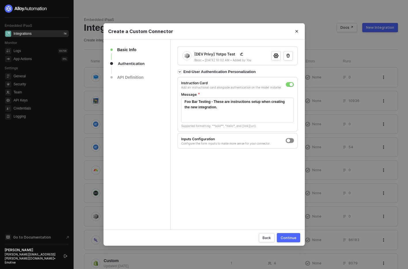
click at [291, 140] on button "On Off" at bounding box center [290, 140] width 8 height 5
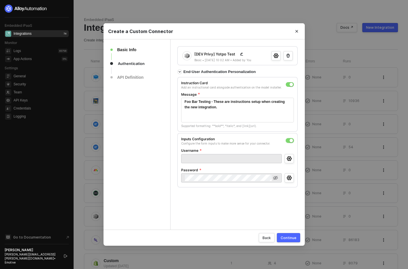
click at [290, 140] on div "button" at bounding box center [291, 140] width 3 height 3
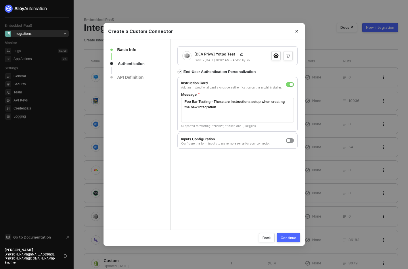
click at [251, 168] on div "[DEV Privy] Yotpo Test Basic • 09/23/2025 10:02 AM • Added by You End-User Auth…" at bounding box center [237, 134] width 121 height 177
click at [290, 240] on div "Continue" at bounding box center [289, 238] width 16 height 5
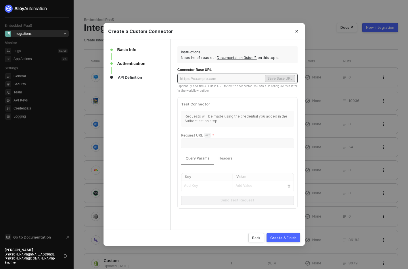
click at [246, 80] on input "text" at bounding box center [222, 78] width 84 height 7
click at [243, 68] on div "Connector Base URL" at bounding box center [237, 70] width 121 height 5
click at [247, 67] on div "Instructions Need help? read our Documentation Guide↗ on this topic. Connector …" at bounding box center [237, 127] width 121 height 163
click at [213, 78] on input "text" at bounding box center [222, 78] width 84 height 7
paste input "https://developers.yotpo.com/core/v3"
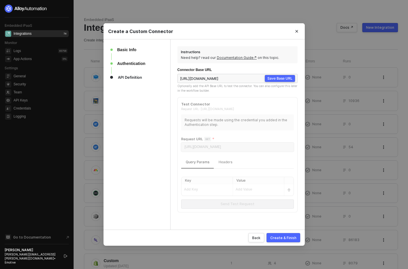
click at [223, 161] on div "Headers" at bounding box center [226, 162] width 14 height 5
click at [198, 161] on div "Query Params" at bounding box center [198, 162] width 24 height 5
click at [137, 64] on div "Authentication" at bounding box center [133, 63] width 32 height 7
click at [136, 63] on div "Authentication" at bounding box center [133, 63] width 32 height 7
click at [256, 237] on div "Back" at bounding box center [256, 238] width 8 height 5
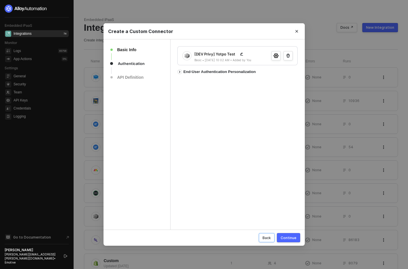
click at [268, 238] on div "Back" at bounding box center [267, 238] width 8 height 5
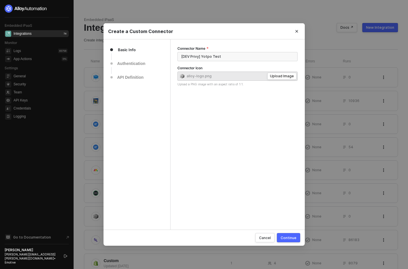
click at [129, 62] on div "Authentication" at bounding box center [133, 63] width 32 height 7
click at [292, 240] on div "Continue" at bounding box center [289, 238] width 16 height 5
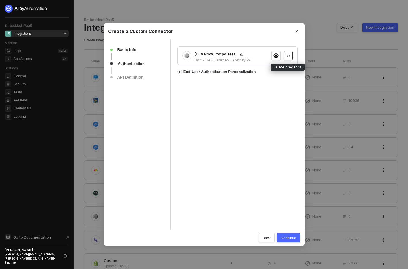
click at [287, 55] on icon "button" at bounding box center [288, 56] width 5 height 5
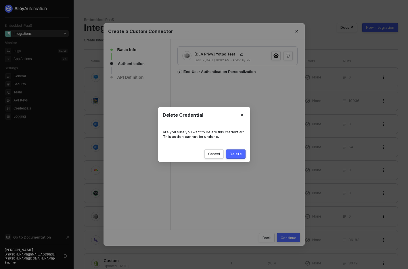
click at [238, 153] on div "Delete" at bounding box center [236, 154] width 12 height 5
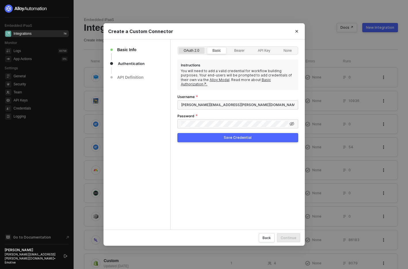
click at [193, 51] on div "OAuth 2.0" at bounding box center [192, 53] width 22 height 9
click at [179, 47] on input "OAuth 2.0" at bounding box center [179, 47] width 0 height 0
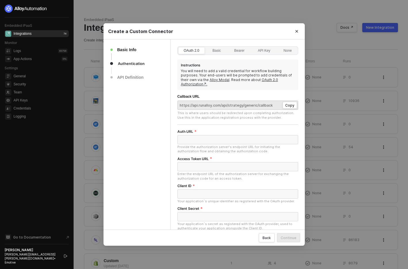
click at [212, 88] on div "Instructions You will need to add a valid credential for workflow building purp…" at bounding box center [237, 180] width 121 height 240
click at [202, 135] on input "Auth URL" at bounding box center [237, 139] width 121 height 9
paste input "https://integrations-center.yotpo.com/app/#/install/applications/6ql3owlbilmqjb…"
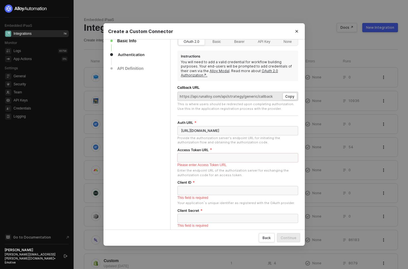
scroll to position [10, 0]
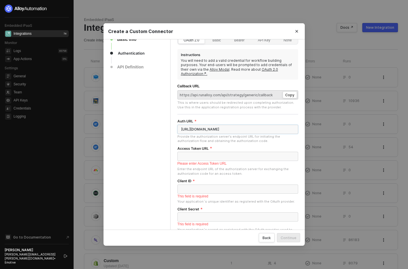
click at [217, 127] on input "https://integrations-center.yotpo.com/app/#/install/applications/6ql3owlbilmqjb…" at bounding box center [237, 129] width 121 height 9
click at [216, 126] on input "https://integrations-center.yotpo.com/app/#/install/applications/6ql3owlbilmqjb…" at bounding box center [237, 129] width 121 height 9
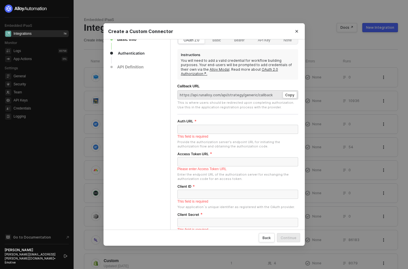
click at [147, 173] on div "Basic Info Authentication API Definition" at bounding box center [137, 183] width 67 height 308
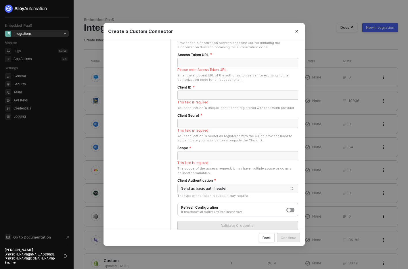
scroll to position [113, 0]
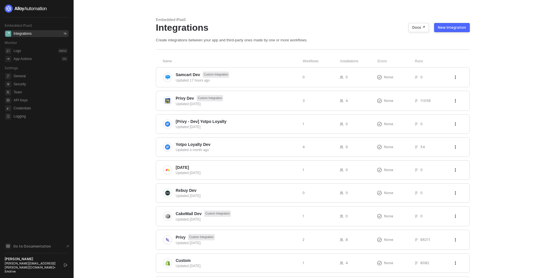
click at [138, 76] on main "Embedded iPaaS Integrations Docs ↗ New Integration Create integrations between …" at bounding box center [276, 188] width 552 height 377
click at [198, 94] on div "Privy Dev Custom Integration Updated [DATE] 3 4 None 11058" at bounding box center [313, 101] width 314 height 20
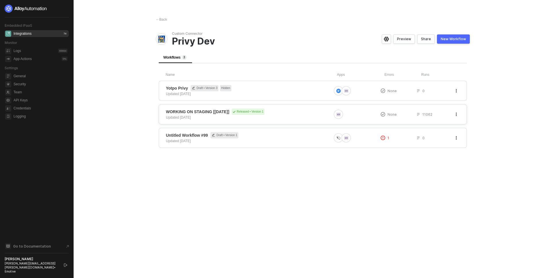
click at [300, 120] on div "WORKING ON STAGING [[DATE]] Released • Version 1 Updated [DATE]" at bounding box center [249, 115] width 166 height 12
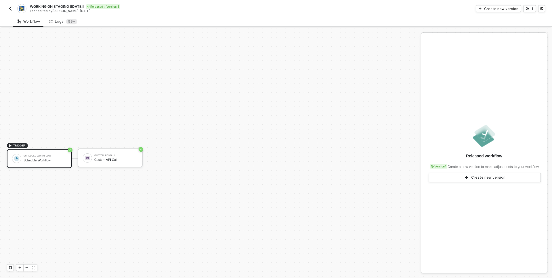
scroll to position [11, 0]
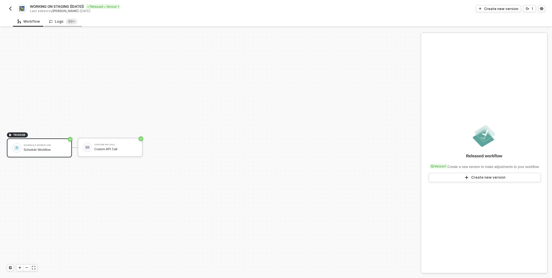
click at [62, 23] on div "Logs 99+" at bounding box center [63, 22] width 28 height 6
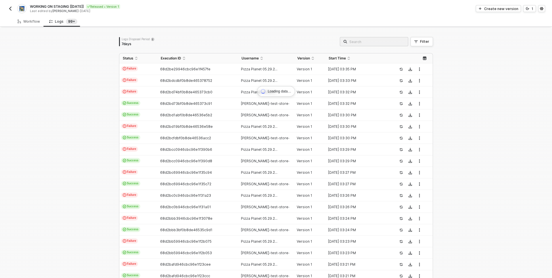
click at [106, 119] on div "Loading data… Logs Disposal Period 7 days Filter Status Execution ID Username V…" at bounding box center [276, 173] width 552 height 291
click at [114, 107] on div "Loading data… Logs Disposal Period 7 days Filter Status Execution ID Username V…" at bounding box center [276, 173] width 328 height 291
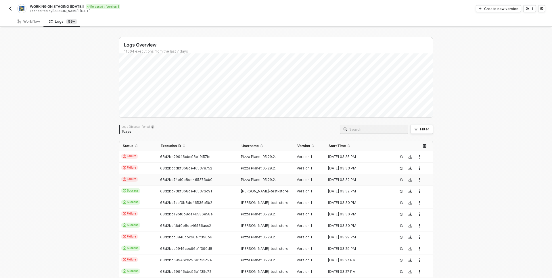
click at [50, 133] on div "Logs Overview 11064 executions from the last 7 days Thu 18 Success 950 Failure …" at bounding box center [276, 217] width 552 height 379
click at [420, 157] on icon "button" at bounding box center [419, 156] width 1 height 3
click at [446, 162] on div "Logs Overview 11064 executions from the last 7 days Thu 18 Success 950 Failure …" at bounding box center [276, 217] width 552 height 379
click at [420, 158] on div "Download" at bounding box center [411, 159] width 22 height 7
click at [422, 156] on button "button" at bounding box center [419, 157] width 7 height 7
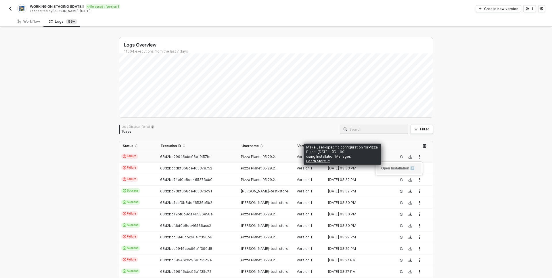
click at [406, 167] on link "Open Installation ↗" at bounding box center [397, 169] width 33 height 4
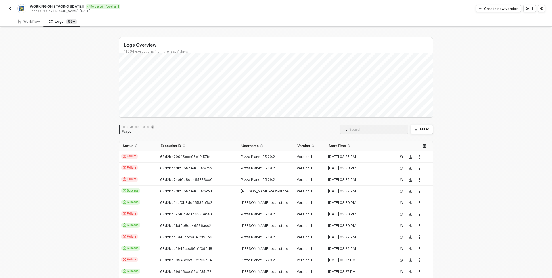
click at [81, 138] on div "Logs Overview 11064 executions from the last 7 days Tue 16 Success 137 Failure …" at bounding box center [276, 217] width 552 height 379
click at [82, 137] on div "Logs Overview 11064 executions from the last 7 days Tue 16 Success 137 Failure …" at bounding box center [276, 217] width 552 height 379
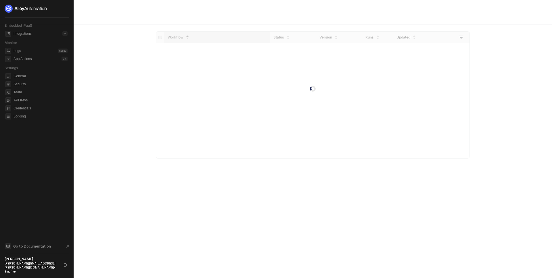
click at [116, 114] on main "Workflow Status Version Runs Updated" at bounding box center [276, 139] width 552 height 278
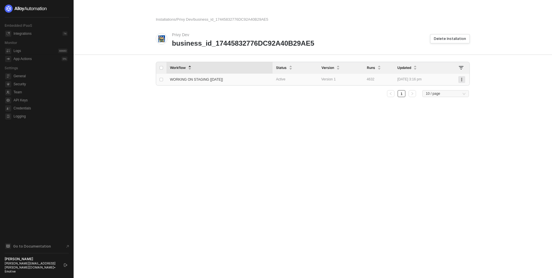
click at [463, 79] on icon "button" at bounding box center [461, 79] width 3 height 3
click at [450, 91] on div "Deactivate" at bounding box center [442, 91] width 36 height 5
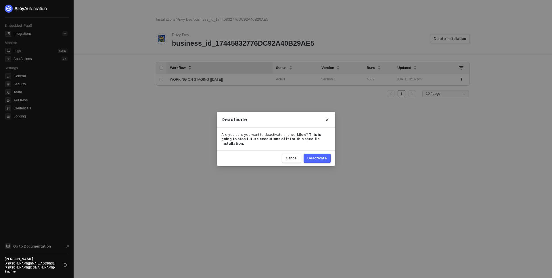
click at [317, 156] on div "Deactivate" at bounding box center [318, 158] width 20 height 5
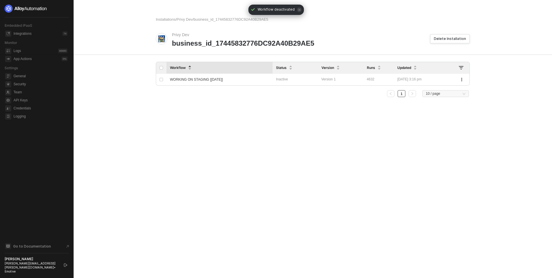
click at [144, 117] on main "Installations / Privy Dev / business_id_17445832776DC92A40B29AE5 Privy Dev busi…" at bounding box center [276, 139] width 552 height 278
click at [140, 88] on main "Installations / Privy Dev / business_id_17445832776DC92A40B29AE5 Privy Dev busi…" at bounding box center [276, 139] width 552 height 278
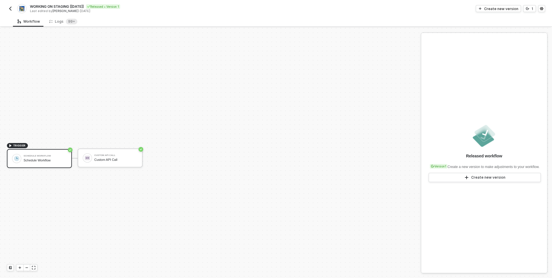
scroll to position [11, 0]
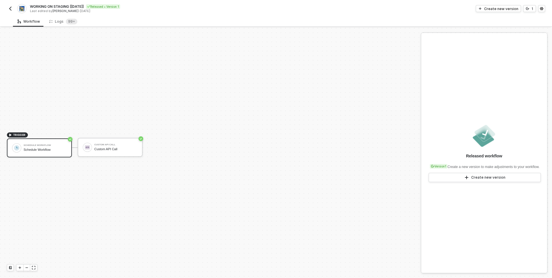
click at [11, 9] on img "button" at bounding box center [10, 8] width 5 height 5
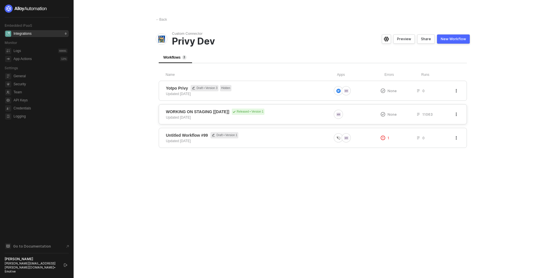
click at [457, 115] on icon "button" at bounding box center [456, 114] width 3 height 3
click at [354, 188] on div "← Back Custom Connector Privy Dev Preview Share New Workflow Workflows 3 Name A…" at bounding box center [313, 139] width 328 height 278
click at [282, 115] on div "WORKING ON STAGING [09.17.25] Released • Version 1 Updated 6 days ago" at bounding box center [249, 115] width 166 height 12
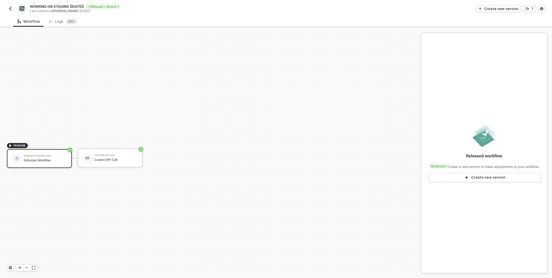
scroll to position [11, 0]
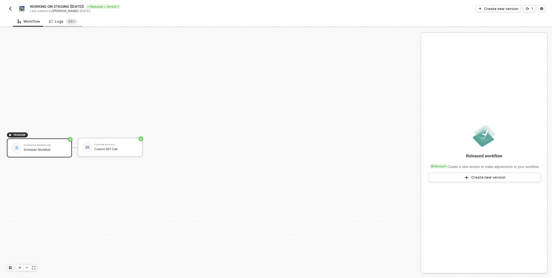
click at [58, 22] on div "Logs 99+" at bounding box center [63, 22] width 28 height 6
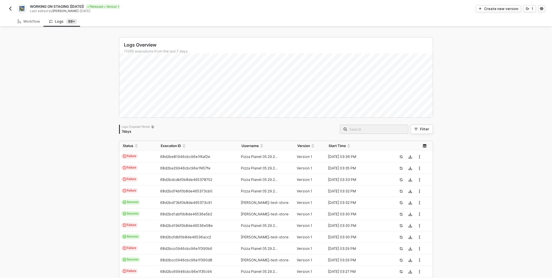
click at [74, 121] on div "Logs Overview 11065 executions from the last 7 days Logs Disposal Period 7 days…" at bounding box center [276, 217] width 552 height 379
click at [421, 203] on icon "button" at bounding box center [419, 202] width 3 height 3
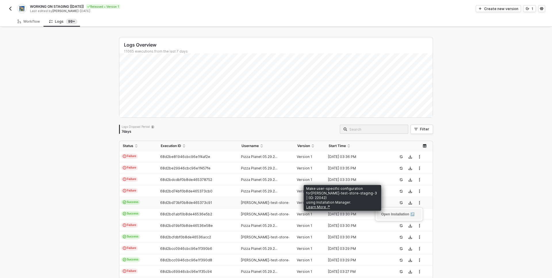
click at [406, 214] on link "Open Installation ↗" at bounding box center [397, 215] width 33 height 4
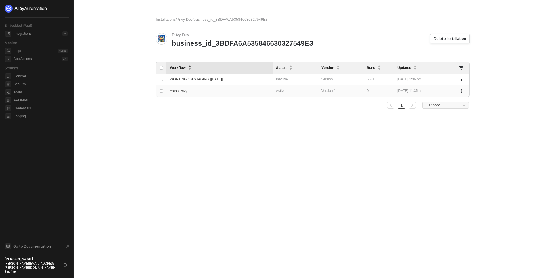
click at [182, 91] on span "Yotpo Privy" at bounding box center [178, 91] width 17 height 4
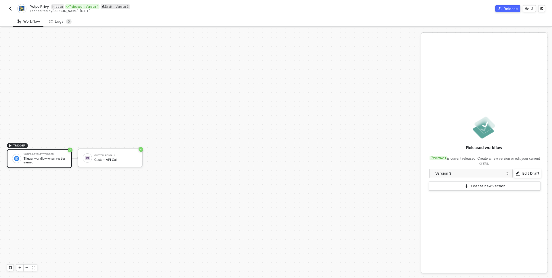
scroll to position [11, 0]
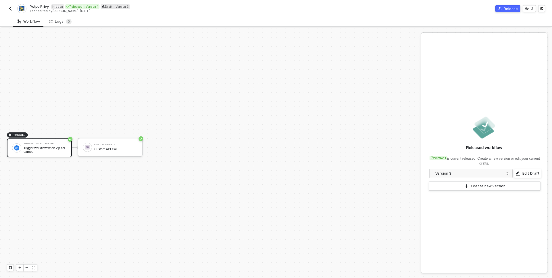
click at [91, 21] on div "Workflow Logs 0" at bounding box center [282, 21] width 539 height 11
click at [63, 20] on div "Logs 0" at bounding box center [60, 22] width 22 height 6
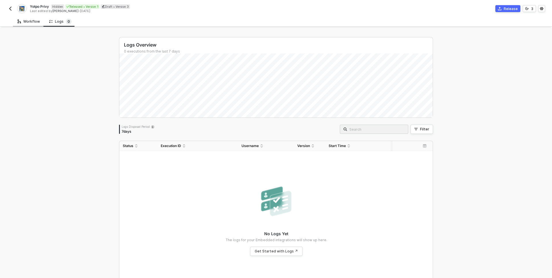
click at [27, 26] on div "Workflow" at bounding box center [29, 21] width 32 height 11
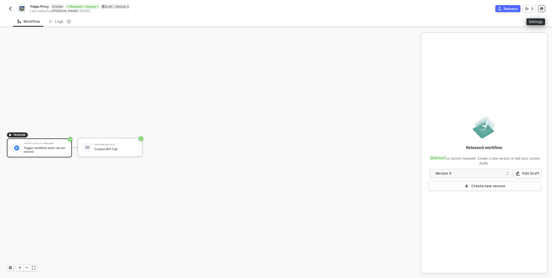
click at [542, 9] on icon "icon-settings" at bounding box center [541, 8] width 3 height 3
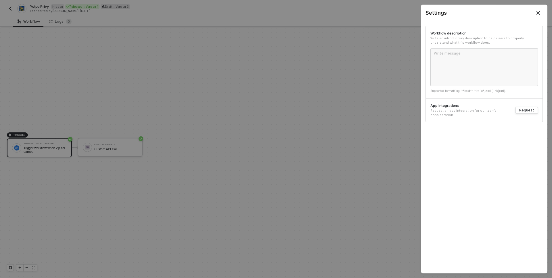
click at [542, 9] on button "Close" at bounding box center [538, 13] width 18 height 16
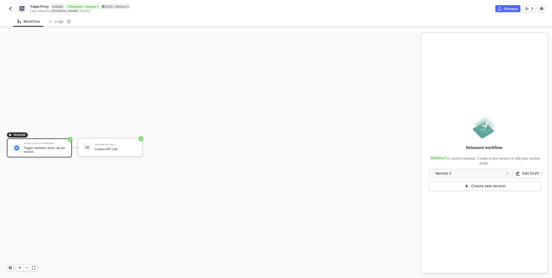
click at [502, 215] on div "Released workflow Version 1 is current released. Create a new version or edit y…" at bounding box center [484, 153] width 126 height 240
click at [11, 8] on img "button" at bounding box center [10, 8] width 5 height 5
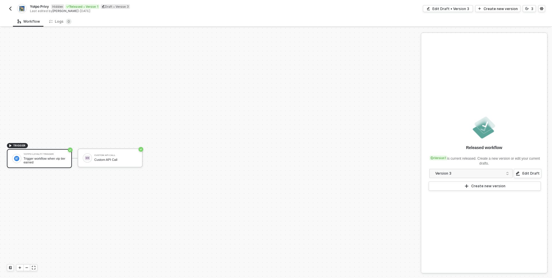
scroll to position [11, 0]
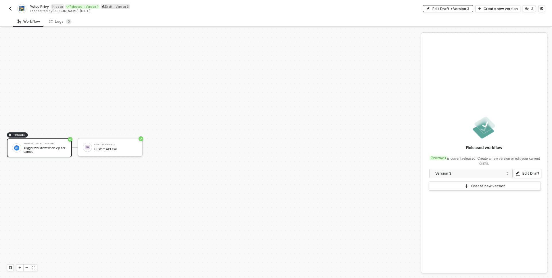
click at [468, 10] on div "Edit Draft • Version 3" at bounding box center [451, 8] width 37 height 5
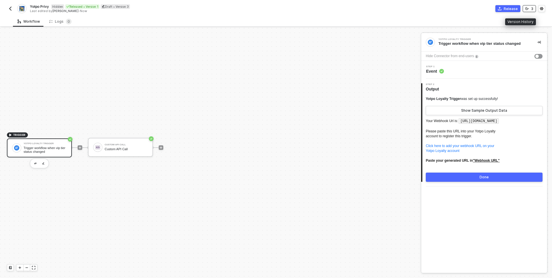
click at [530, 10] on button "3" at bounding box center [529, 8] width 13 height 7
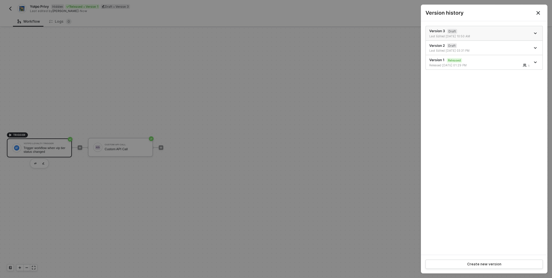
click at [536, 33] on icon "icon-arrow-down" at bounding box center [535, 33] width 2 height 1
click at [518, 65] on div "Delete" at bounding box center [516, 65] width 36 height 5
click at [536, 33] on icon "icon-arrow-down" at bounding box center [535, 33] width 2 height 1
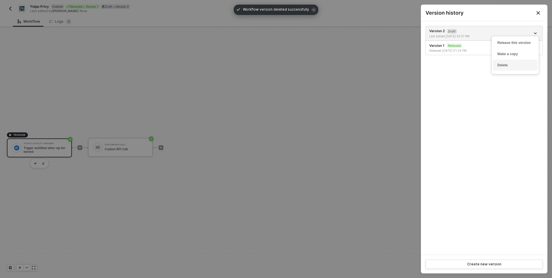
click at [513, 64] on div "Delete" at bounding box center [516, 65] width 36 height 5
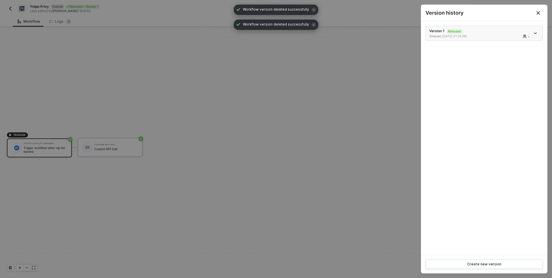
click at [480, 35] on div "Released 09/17/2025 01:29 PM" at bounding box center [454, 36] width 51 height 4
click at [285, 121] on div at bounding box center [276, 139] width 552 height 278
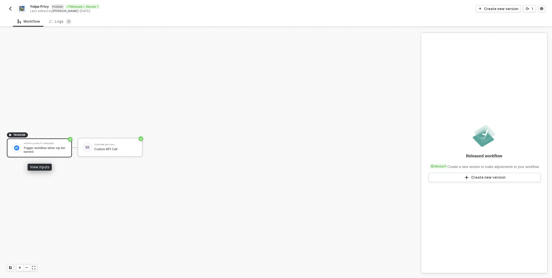
click at [58, 150] on div "Trigger workflow when vip tier earned" at bounding box center [45, 149] width 43 height 7
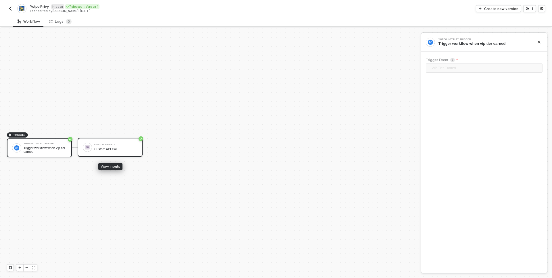
click at [108, 149] on div "Custom API Call" at bounding box center [115, 150] width 43 height 4
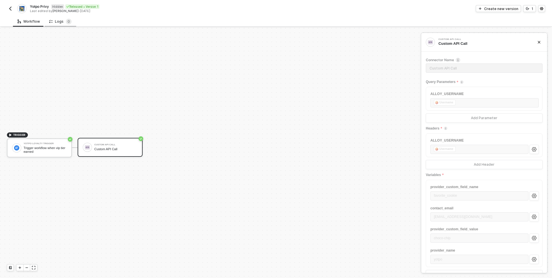
click at [57, 20] on div "Logs 0" at bounding box center [60, 22] width 22 height 6
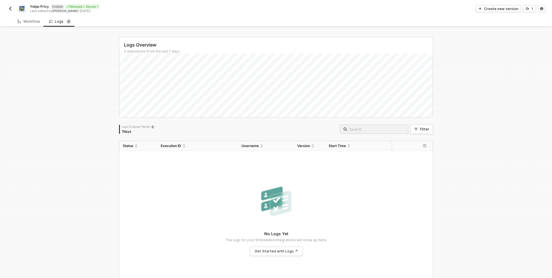
click at [9, 8] on img "button" at bounding box center [10, 8] width 5 height 5
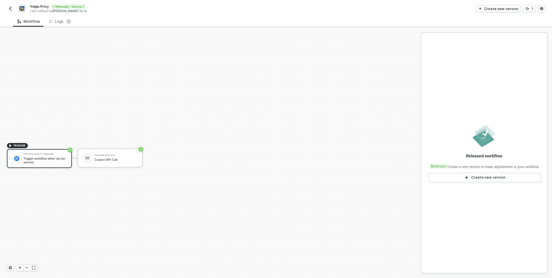
scroll to position [11, 0]
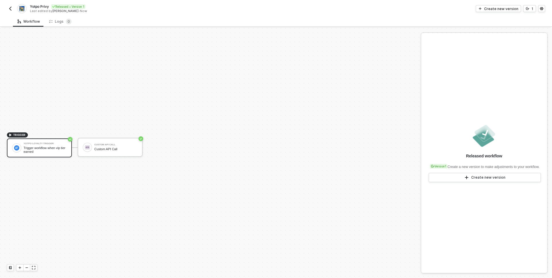
click at [512, 21] on div "Workflow Logs 0" at bounding box center [282, 21] width 539 height 11
click at [543, 8] on icon "icon-settings" at bounding box center [541, 8] width 3 height 3
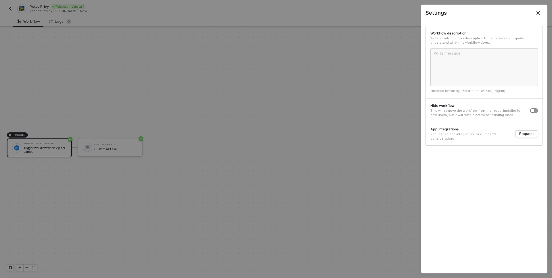
click at [543, 8] on button "Close" at bounding box center [538, 13] width 18 height 16
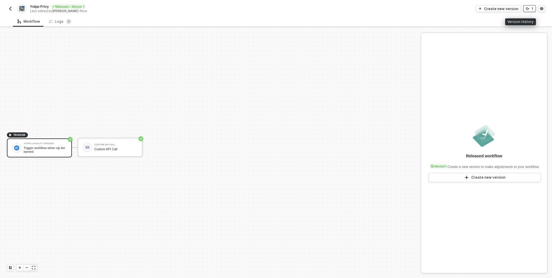
click at [530, 9] on button "1" at bounding box center [530, 8] width 13 height 7
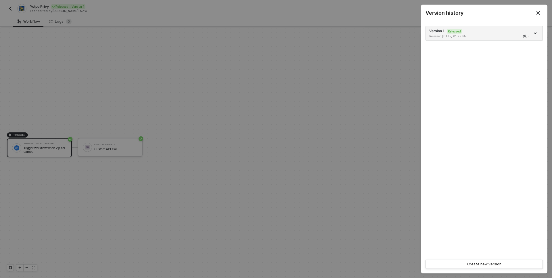
click at [537, 12] on icon "Close" at bounding box center [538, 12] width 3 height 3
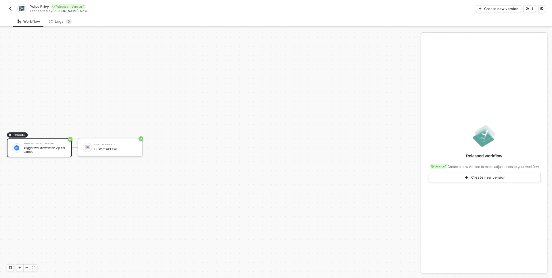
click at [114, 11] on div "Last edited by [PERSON_NAME] - Now" at bounding box center [153, 11] width 246 height 4
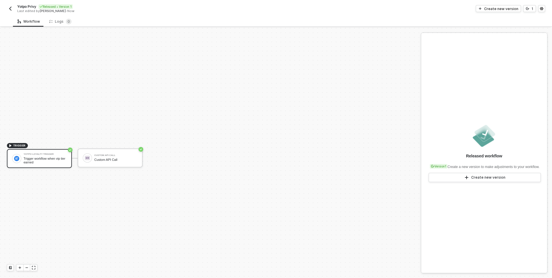
scroll to position [11, 0]
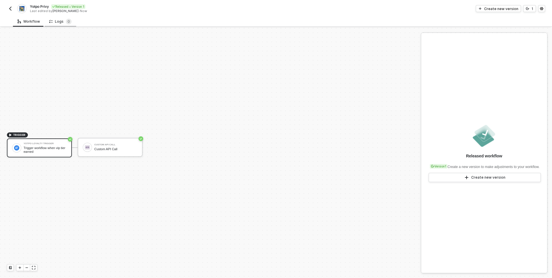
click at [56, 21] on div "Logs 0" at bounding box center [60, 22] width 22 height 6
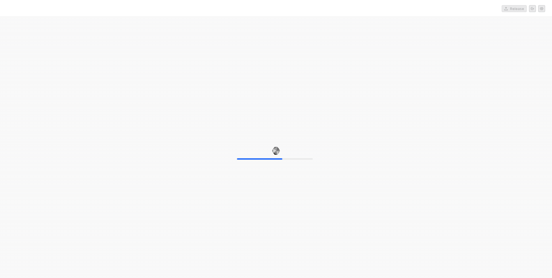
click at [70, 103] on div "60%" at bounding box center [276, 155] width 552 height 278
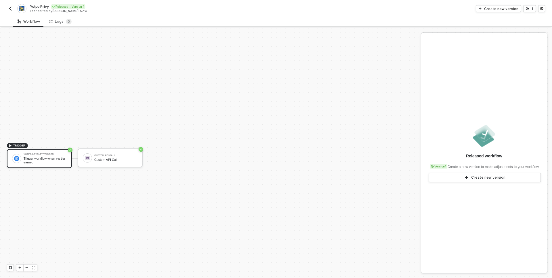
scroll to position [11, 0]
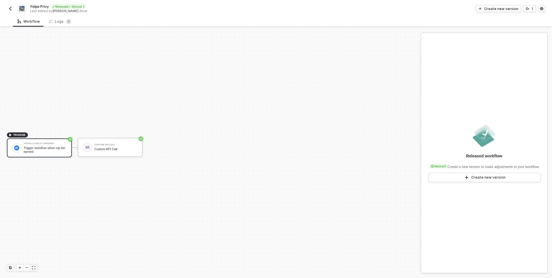
click at [10, 8] on img "button" at bounding box center [10, 8] width 5 height 5
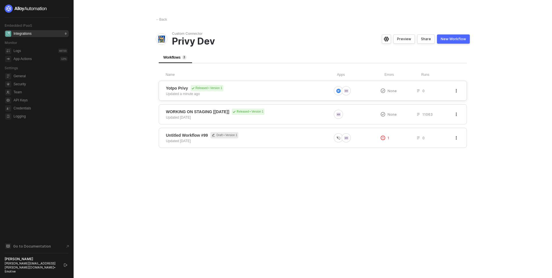
click at [459, 90] on button "button" at bounding box center [456, 90] width 7 height 7
click at [446, 103] on div "Duplicate" at bounding box center [436, 102] width 36 height 5
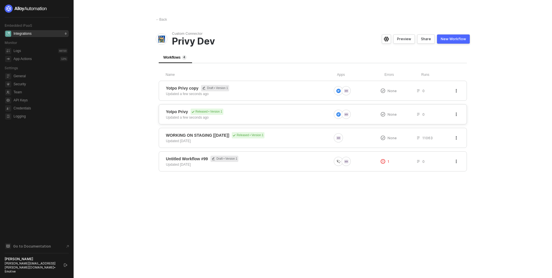
click at [457, 115] on icon "button" at bounding box center [456, 114] width 3 height 3
click at [434, 150] on div "Delete" at bounding box center [436, 148] width 36 height 5
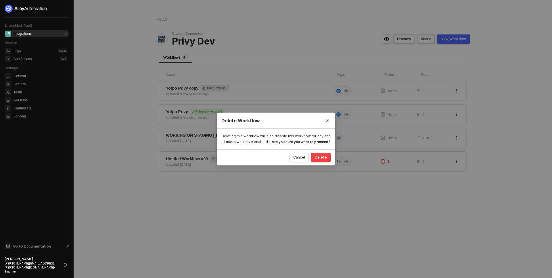
click at [324, 156] on div "Delete" at bounding box center [321, 157] width 12 height 5
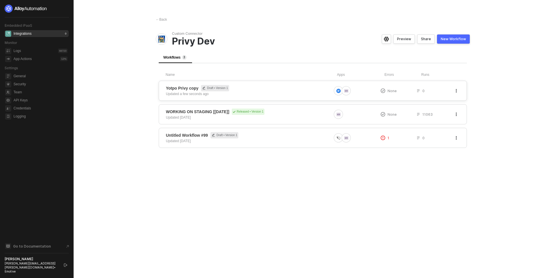
click at [437, 92] on div "0" at bounding box center [435, 91] width 36 height 5
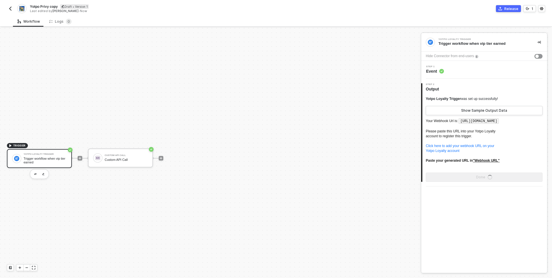
scroll to position [11, 0]
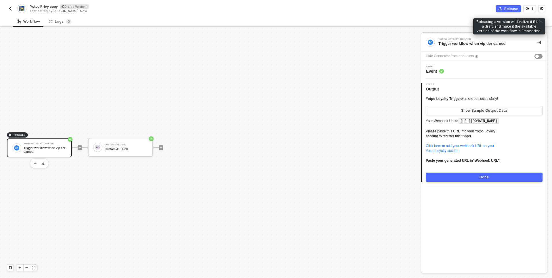
click at [507, 9] on div "Release" at bounding box center [512, 8] width 14 height 5
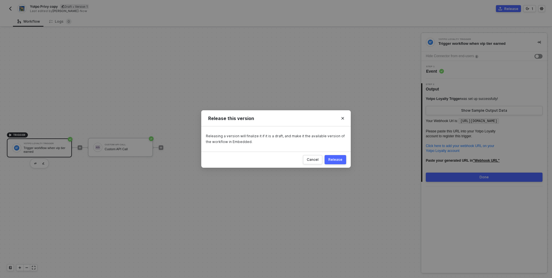
click at [334, 158] on div "Release" at bounding box center [336, 160] width 14 height 5
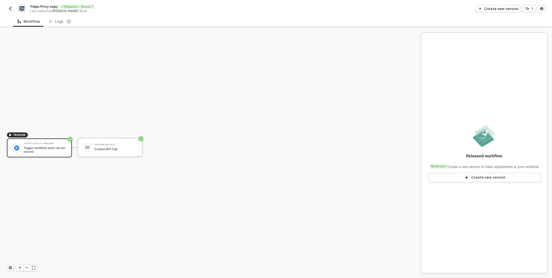
click at [9, 6] on img "button" at bounding box center [10, 8] width 5 height 5
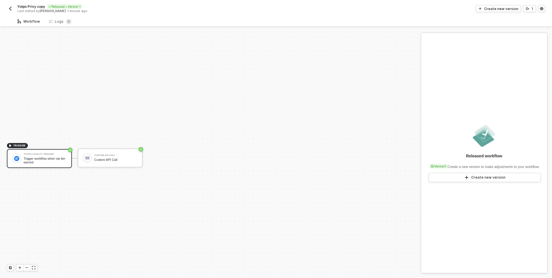
scroll to position [11, 0]
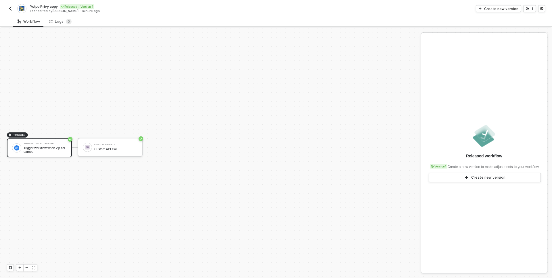
click at [11, 8] on img "button" at bounding box center [10, 8] width 5 height 5
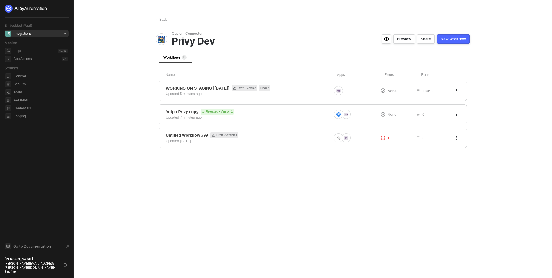
click at [139, 129] on main "← Back Custom Connector Privy Dev Preview Share New Workflow Workflows 3 Name A…" at bounding box center [276, 139] width 552 height 278
click at [253, 116] on div "Yotpo Privy copy Released • Version 1 Updated 7 minutes ago" at bounding box center [249, 115] width 166 height 12
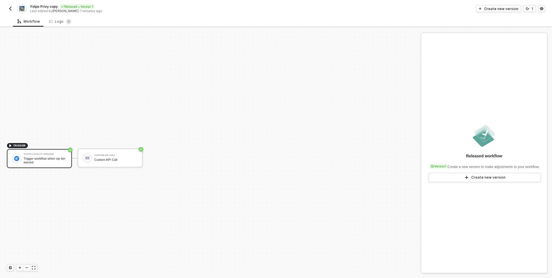
scroll to position [11, 0]
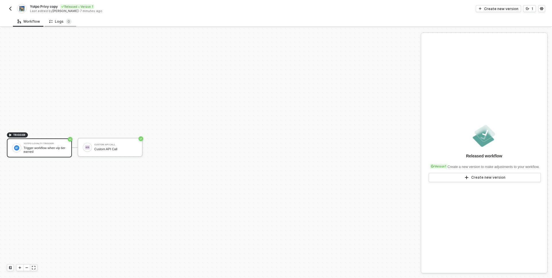
click at [57, 22] on div "Logs 0" at bounding box center [60, 22] width 22 height 6
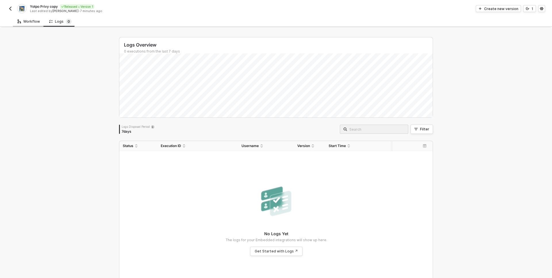
click at [35, 23] on div "Workflow" at bounding box center [29, 21] width 22 height 5
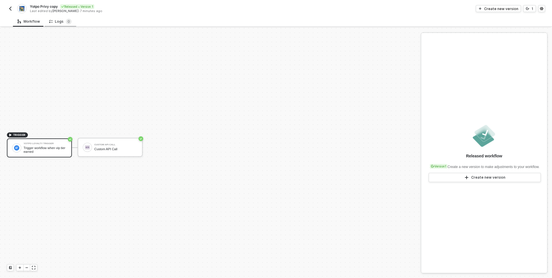
click at [57, 23] on div "Logs 0" at bounding box center [60, 22] width 22 height 6
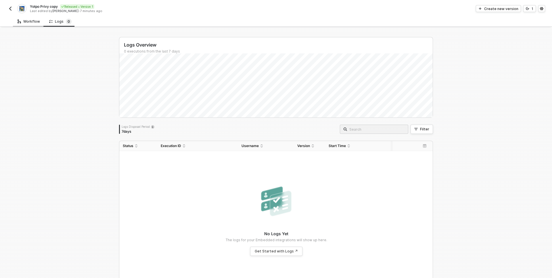
click at [33, 21] on div "Workflow" at bounding box center [29, 21] width 22 height 5
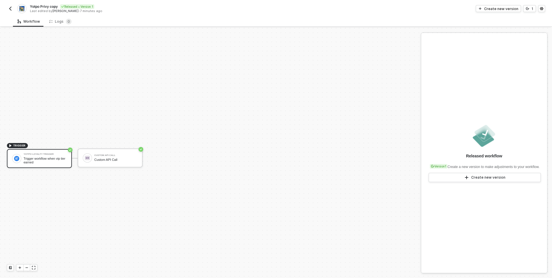
scroll to position [11, 0]
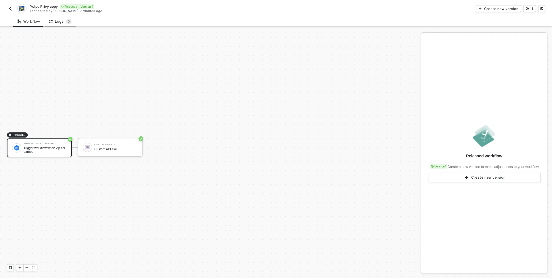
click at [61, 21] on div "Logs 0" at bounding box center [60, 22] width 22 height 6
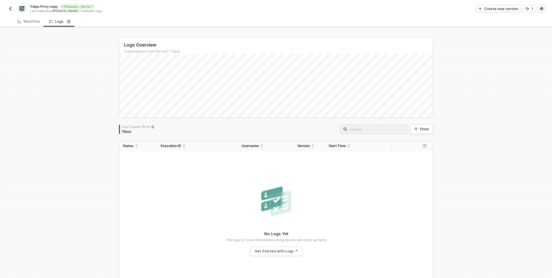
click at [93, 161] on div "Logs Overview 0 executions from the last 7 days Logs Disposal Period 7 days Fil…" at bounding box center [276, 163] width 552 height 270
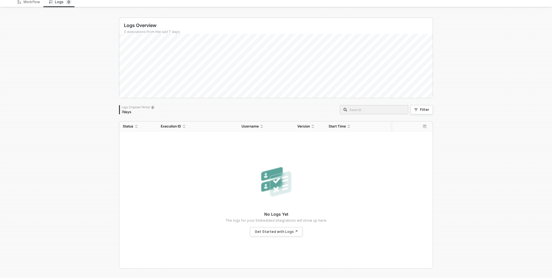
click at [93, 160] on div "Logs Overview 0 executions from the last 7 days Logs Disposal Period 7 days Fil…" at bounding box center [276, 143] width 552 height 270
click at [94, 213] on div "Logs Overview 0 executions from the last 7 days Logs Disposal Period 7 days Fil…" at bounding box center [276, 143] width 552 height 270
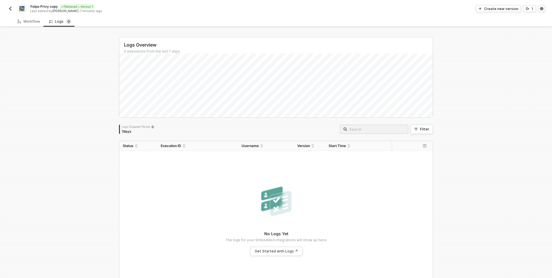
click at [99, 83] on div "Logs Overview 0 executions from the last 7 days Logs Disposal Period 7 days Fil…" at bounding box center [276, 163] width 552 height 270
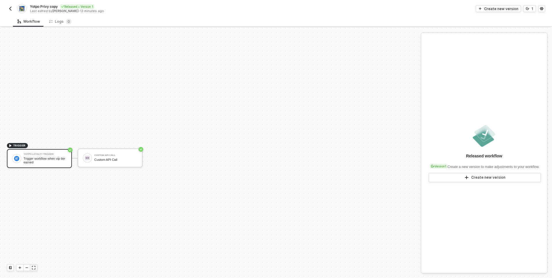
scroll to position [11, 0]
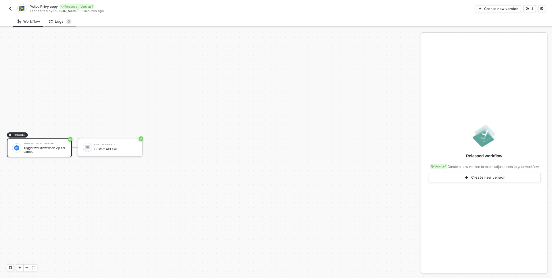
click at [61, 19] on div "Logs 0" at bounding box center [60, 22] width 22 height 6
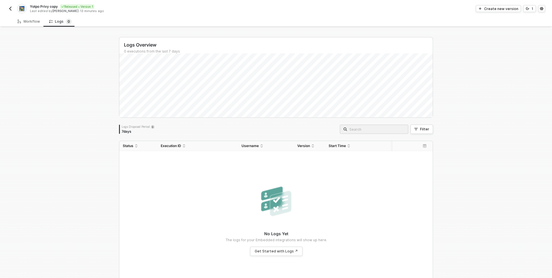
click at [77, 83] on div "Logs Overview 0 executions from the last 7 days Logs Disposal Period 7 days Fil…" at bounding box center [276, 163] width 552 height 270
click at [85, 91] on div "Logs Overview 0 executions from the last 7 days Logs Disposal Period 7 days Fil…" at bounding box center [276, 163] width 552 height 270
click at [89, 109] on div "Logs Overview 0 executions from the last 7 days Thu 18 Success 0 Failure 0 Logs…" at bounding box center [276, 163] width 552 height 270
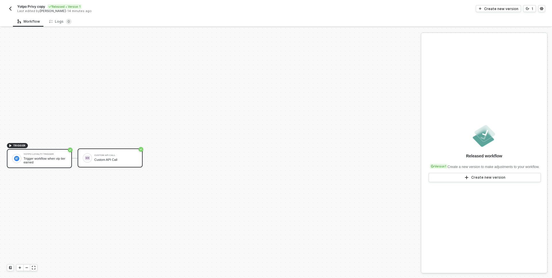
scroll to position [11, 0]
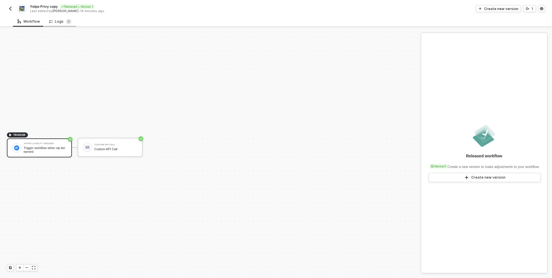
click at [54, 22] on div "Logs 0" at bounding box center [60, 22] width 22 height 6
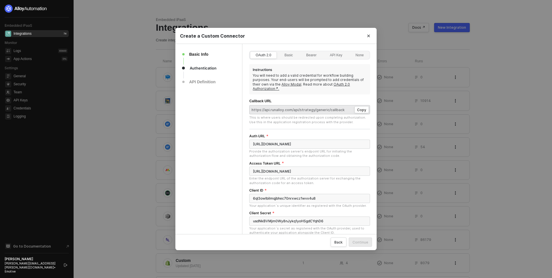
scroll to position [91, 0]
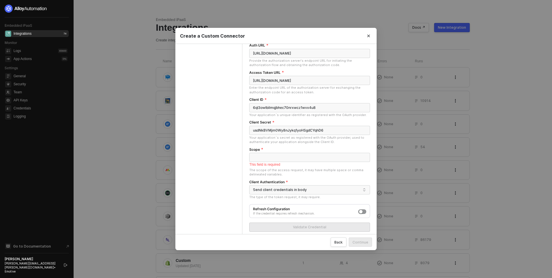
click at [320, 148] on div "Scope" at bounding box center [309, 151] width 121 height 6
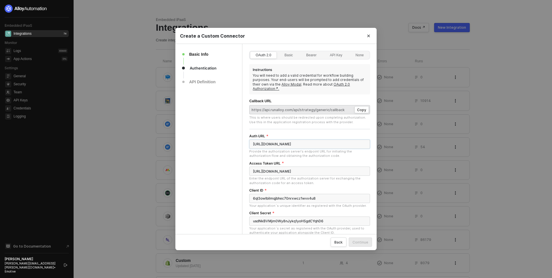
click at [289, 140] on input "[URL][DOMAIN_NAME]" at bounding box center [309, 144] width 121 height 9
click at [274, 167] on input "[URL][DOMAIN_NAME]" at bounding box center [309, 171] width 121 height 9
paste input "[DOMAIN_NAME][URL]"
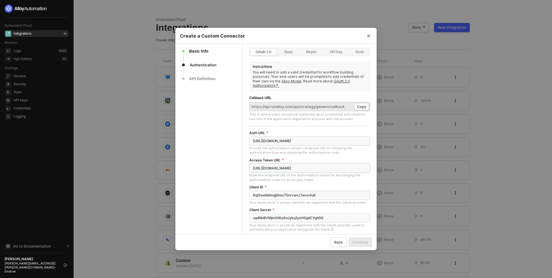
click at [348, 165] on input "[URL][DOMAIN_NAME]" at bounding box center [309, 168] width 121 height 9
type input "[URL][DOMAIN_NAME]"
click at [227, 205] on div "Basic Info Authentication API Definition" at bounding box center [208, 184] width 67 height 286
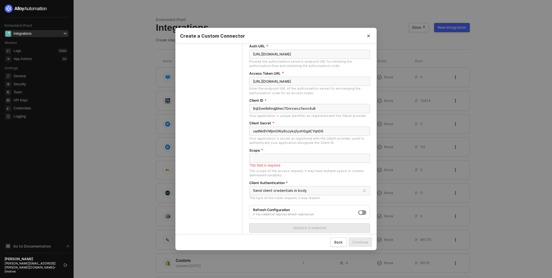
scroll to position [91, 0]
click at [287, 153] on input "Scope" at bounding box center [309, 157] width 121 height 9
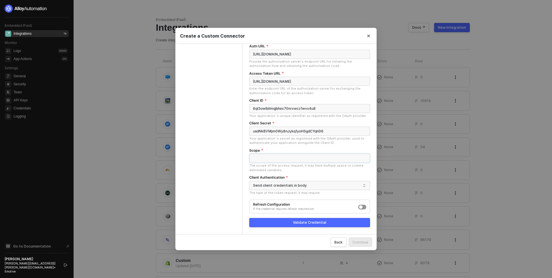
scroll to position [85, 0]
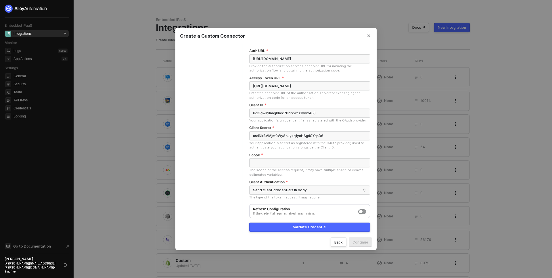
click at [322, 225] on div "Validate Credential" at bounding box center [309, 227] width 33 height 5
click at [222, 203] on div "Basic Info Authentication API Definition" at bounding box center [208, 99] width 67 height 280
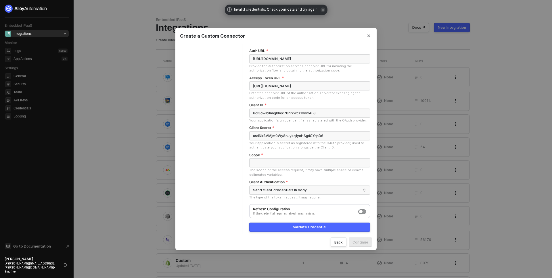
click at [231, 207] on div "Basic Info Authentication API Definition" at bounding box center [208, 99] width 67 height 280
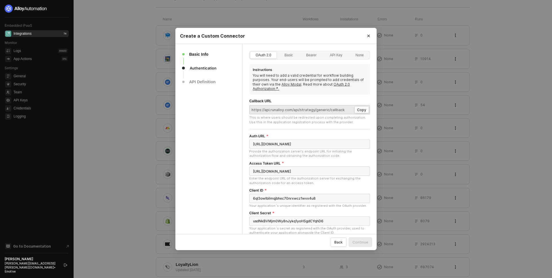
scroll to position [0, 0]
click at [221, 147] on div "Basic Info Authentication API Definition" at bounding box center [208, 184] width 67 height 280
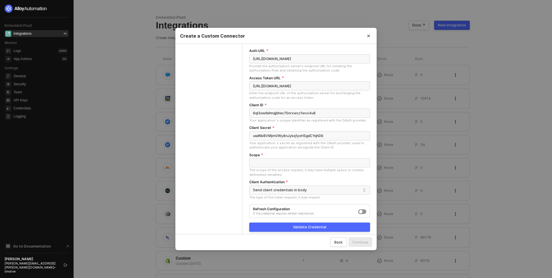
scroll to position [3, 0]
click at [316, 175] on form "Auth URL https://dashboard.privy-staging.com/settings/integrations Provide the …" at bounding box center [309, 122] width 121 height 146
click at [189, 130] on div "Basic Info Authentication API Definition" at bounding box center [208, 99] width 67 height 280
click at [225, 167] on div "Basic Info Authentication API Definition" at bounding box center [208, 99] width 67 height 280
click at [227, 156] on div "Basic Info Authentication API Definition" at bounding box center [208, 99] width 67 height 280
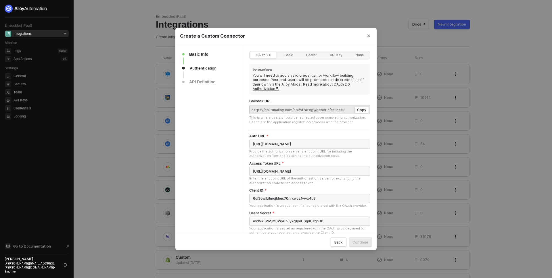
scroll to position [0, 0]
click at [214, 141] on div "Basic Info Authentication API Definition" at bounding box center [208, 184] width 67 height 280
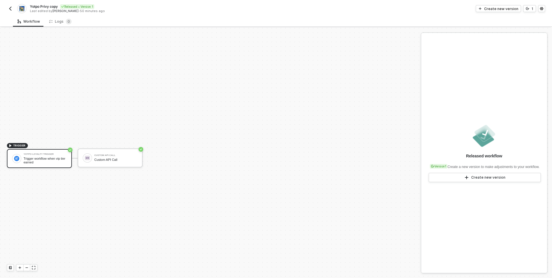
scroll to position [11, 0]
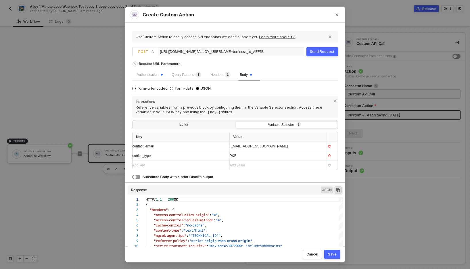
scroll to position [52, 0]
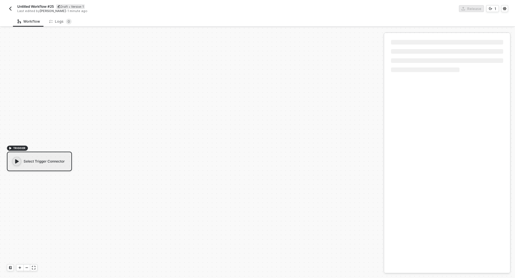
scroll to position [11, 0]
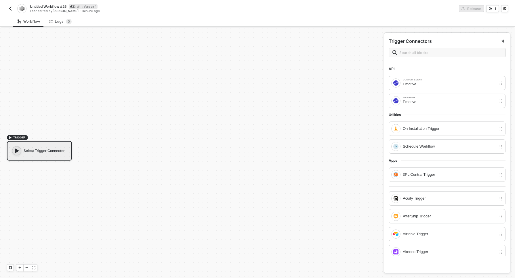
click at [45, 154] on div "Select Trigger Connector" at bounding box center [39, 151] width 65 height 20
click at [421, 51] on input "text" at bounding box center [450, 52] width 102 height 6
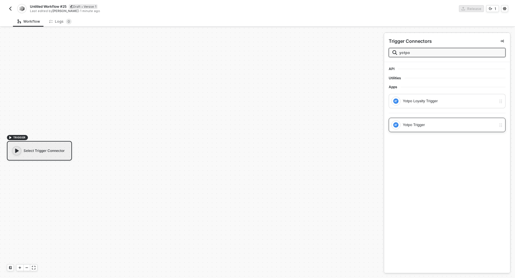
type input "yotpo"
click at [429, 127] on div "Yotpo Trigger" at bounding box center [449, 125] width 93 height 6
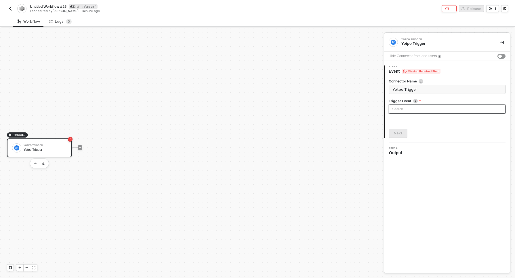
click at [425, 109] on input "search" at bounding box center [447, 109] width 110 height 9
click at [434, 97] on form "Connector Name Yotpo Trigger Trigger Event Search Review Created Review Updated" at bounding box center [447, 98] width 117 height 39
drag, startPoint x: 504, startPoint y: 40, endPoint x: 469, endPoint y: 53, distance: 37.8
click at [469, 53] on div "Yotpo Trigger Yotpo Trigger Hide Connector from end-users 1 Step 1 Event Missin…" at bounding box center [447, 153] width 126 height 240
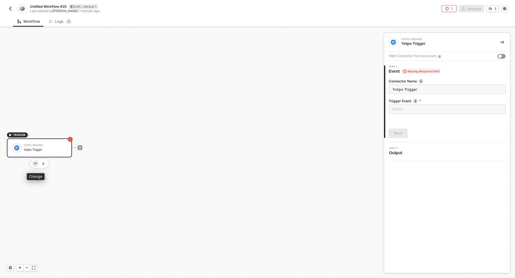
click at [36, 164] on img "button" at bounding box center [35, 164] width 2 height 2
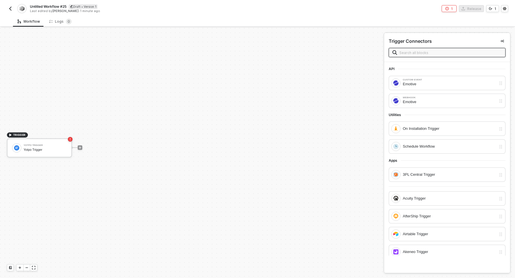
click at [440, 53] on input "text" at bounding box center [450, 52] width 102 height 6
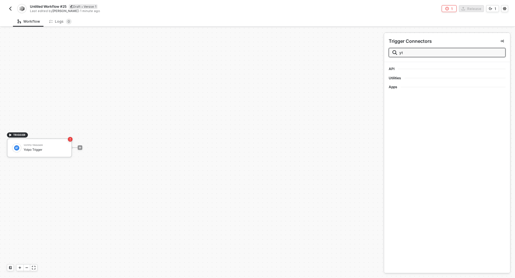
type input "yt"
click at [11, 8] on img "button" at bounding box center [10, 8] width 5 height 5
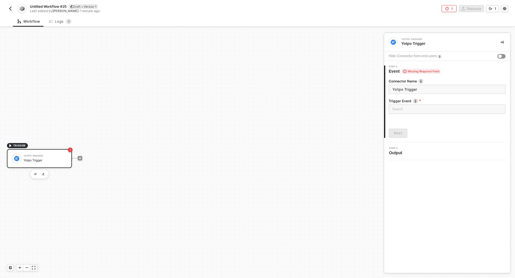
scroll to position [11, 0]
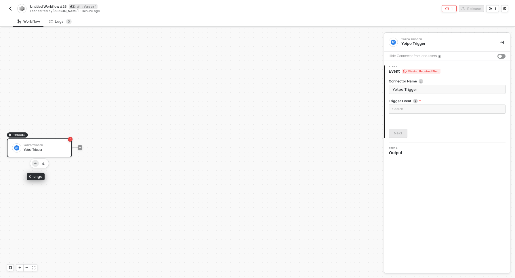
click at [35, 163] on img "button" at bounding box center [35, 164] width 2 height 2
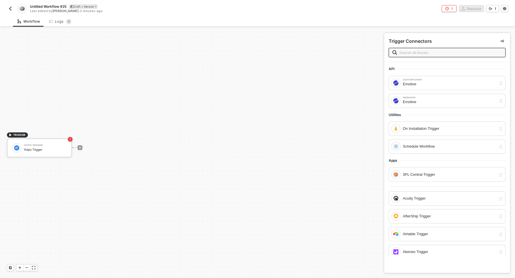
click at [462, 51] on input "text" at bounding box center [450, 52] width 102 height 6
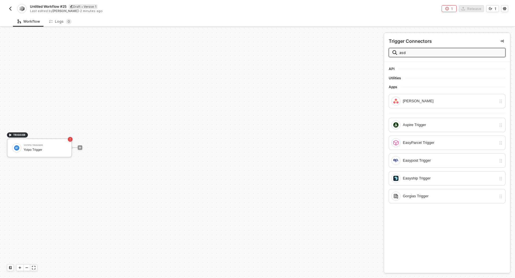
type input "asdf"
type input "custo"
type input "yot"
click at [432, 146] on div "API Utilities Apps Yotpo Loyalty Trigger Yotpo Trigger" at bounding box center [447, 168] width 126 height 212
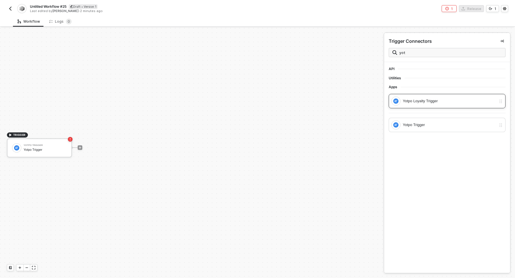
click at [435, 104] on div "Yotpo Loyalty Trigger" at bounding box center [449, 101] width 93 height 6
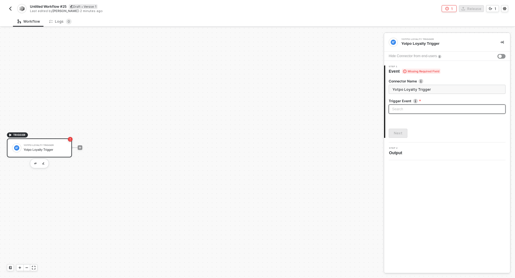
click at [420, 109] on input "search" at bounding box center [447, 109] width 110 height 9
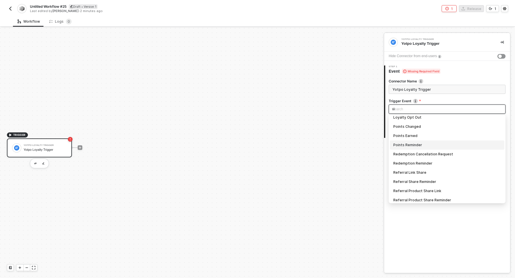
scroll to position [0, 0]
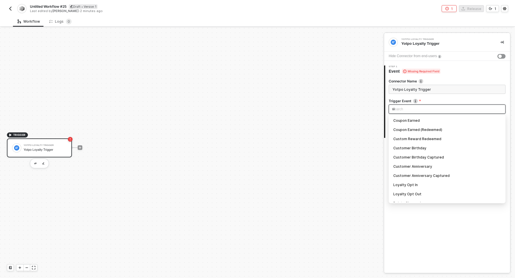
type input "vip"
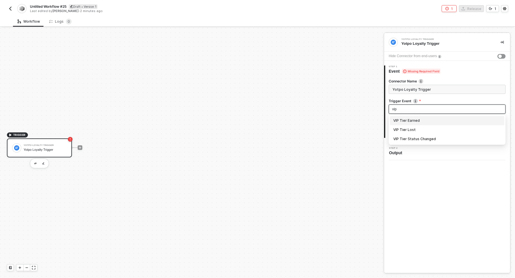
click at [422, 121] on div "VIP Tier Earned" at bounding box center [447, 121] width 108 height 6
type input "Trigger workflow when vip tier earned"
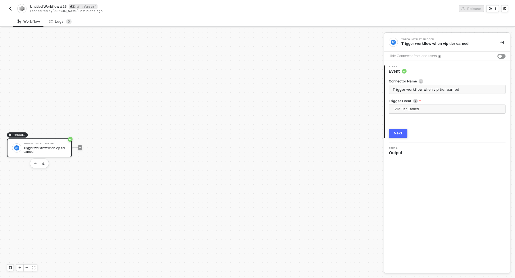
click at [401, 132] on div "Next" at bounding box center [398, 133] width 9 height 5
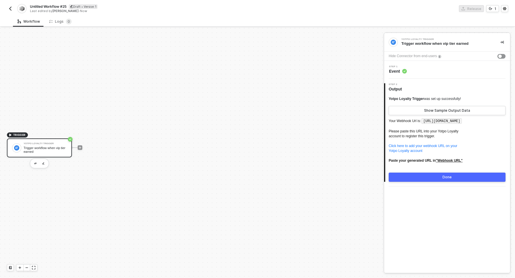
click at [429, 121] on code "[URL][DOMAIN_NAME]" at bounding box center [441, 122] width 40 height 6
click at [456, 227] on div "Yotpo Loyalty Trigger Trigger workflow when vip tier earned Hide Connector from…" at bounding box center [447, 153] width 126 height 240
click at [79, 147] on icon "icon-play" at bounding box center [79, 147] width 3 height 3
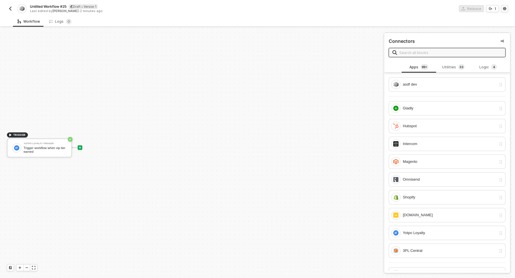
click at [438, 51] on input "text" at bounding box center [450, 52] width 102 height 6
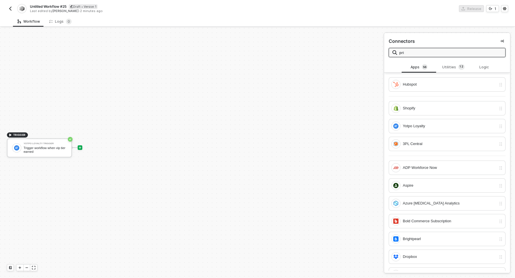
type input "priv"
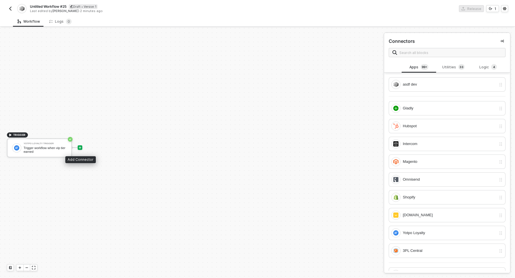
click at [79, 150] on div at bounding box center [80, 148] width 5 height 5
click at [80, 148] on icon "icon-play" at bounding box center [80, 148] width 3 height 3
click at [455, 71] on div "Utilities 3 3" at bounding box center [453, 67] width 35 height 11
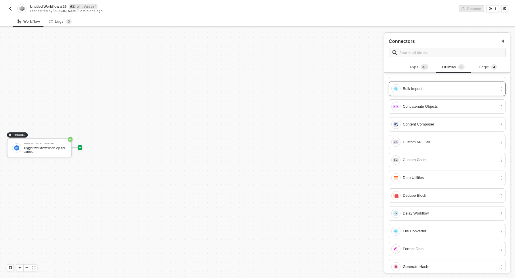
scroll to position [54, 0]
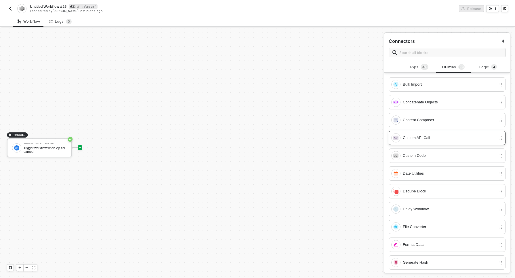
click at [422, 139] on div "Custom API Call" at bounding box center [449, 138] width 93 height 6
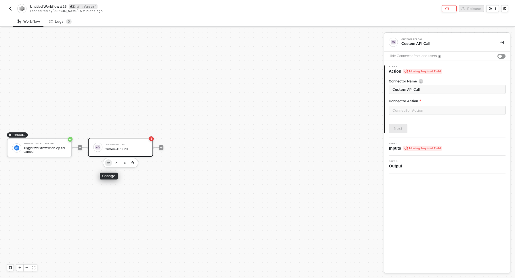
click at [108, 164] on img "button" at bounding box center [108, 163] width 2 height 2
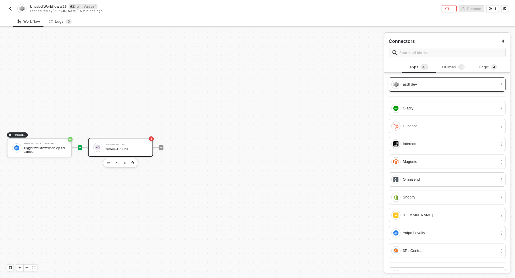
click at [428, 85] on div "asdf dev" at bounding box center [449, 84] width 93 height 6
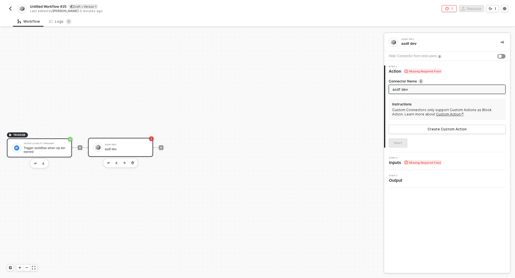
click at [36, 150] on div "Trigger workflow when vip tier earned" at bounding box center [45, 149] width 43 height 7
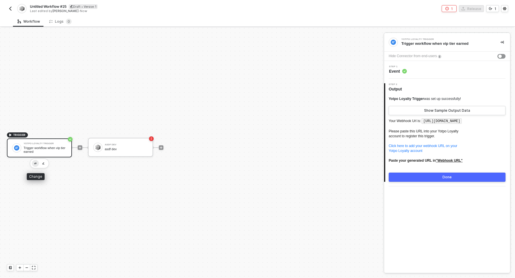
click at [34, 163] on img "button" at bounding box center [35, 164] width 2 height 2
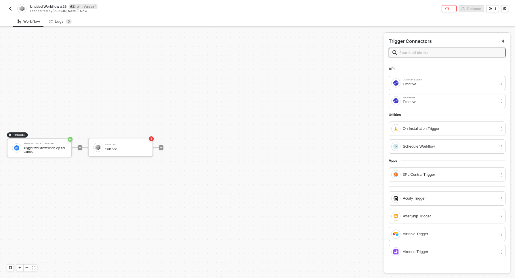
click at [429, 50] on input "text" at bounding box center [450, 52] width 102 height 6
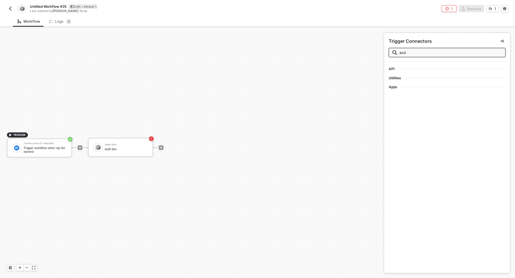
type input "asdf"
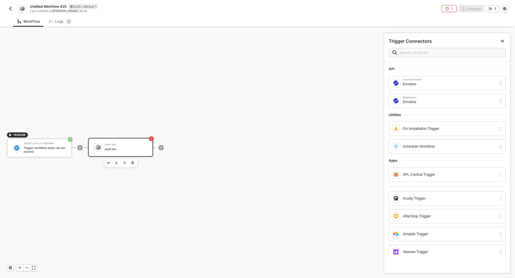
click at [117, 148] on div "asdf dev" at bounding box center [126, 150] width 43 height 4
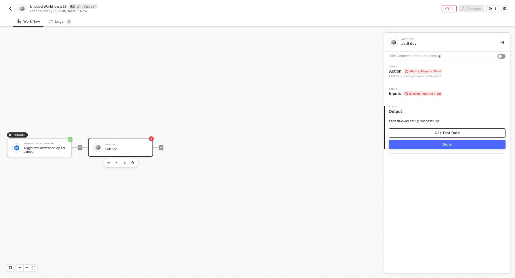
drag, startPoint x: 449, startPoint y: 132, endPoint x: 440, endPoint y: 116, distance: 18.7
click at [440, 116] on div "asdf dev was set up successfully! Get Test Data Done" at bounding box center [447, 131] width 117 height 35
click at [428, 67] on span "Step 1" at bounding box center [415, 67] width 53 height 2
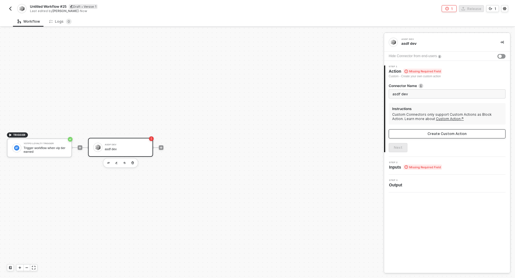
click at [461, 134] on div "Create Custom Action" at bounding box center [446, 134] width 39 height 5
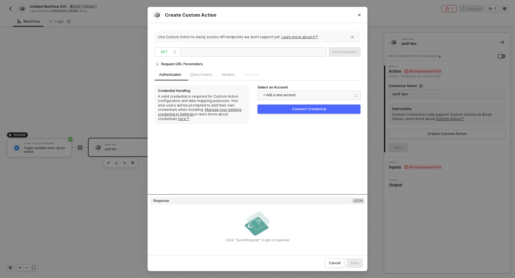
click at [211, 144] on div "Request URL Parameters Authentication Query Params Headers Pagination Credentia…" at bounding box center [257, 126] width 206 height 135
click at [360, 14] on icon "Close" at bounding box center [359, 14] width 3 height 3
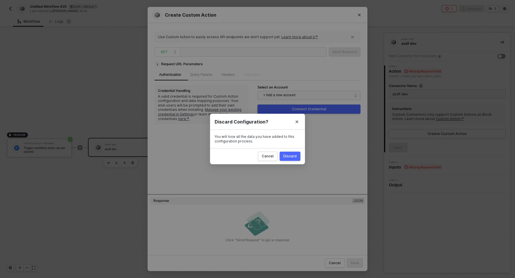
click at [296, 156] on div "Discard" at bounding box center [289, 156] width 13 height 5
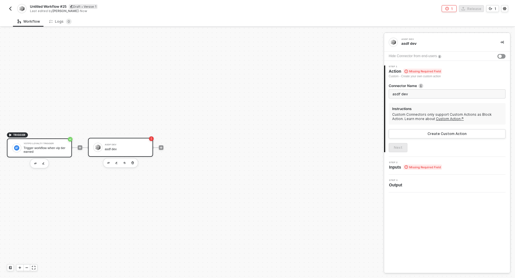
click at [37, 149] on div "Trigger workflow when vip tier earned" at bounding box center [45, 149] width 43 height 7
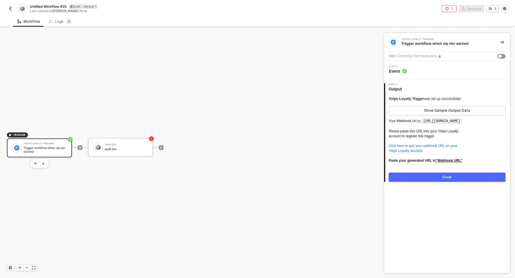
click at [429, 121] on code "[URL][DOMAIN_NAME]" at bounding box center [441, 122] width 40 height 6
drag, startPoint x: 429, startPoint y: 121, endPoint x: 393, endPoint y: 127, distance: 36.8
click at [421, 124] on code "[URL][DOMAIN_NAME]" at bounding box center [441, 122] width 40 height 6
click at [454, 130] on p "Your Webhook Url is: [URL][DOMAIN_NAME] Please paste this URL into your Yotpo L…" at bounding box center [447, 143] width 117 height 51
click at [429, 121] on code "[URL][DOMAIN_NAME]" at bounding box center [441, 122] width 40 height 6
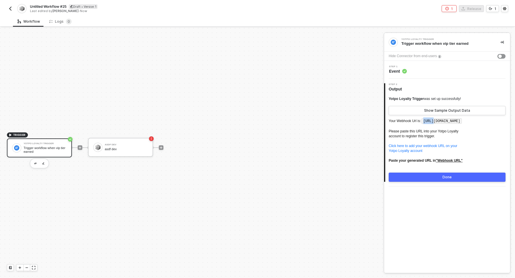
click at [429, 121] on code "[URL][DOMAIN_NAME]" at bounding box center [441, 122] width 40 height 6
click at [506, 9] on button "button" at bounding box center [504, 8] width 7 height 7
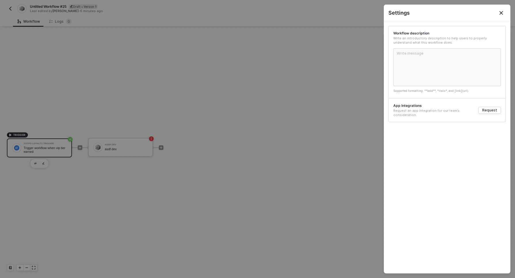
click at [295, 22] on div at bounding box center [257, 139] width 515 height 278
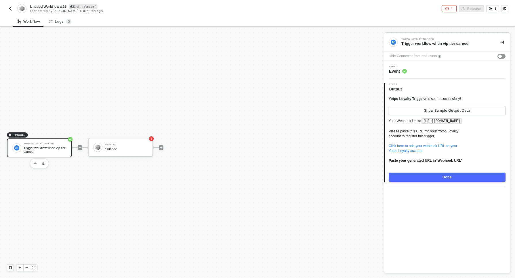
click at [8, 7] on img "button" at bounding box center [10, 8] width 5 height 5
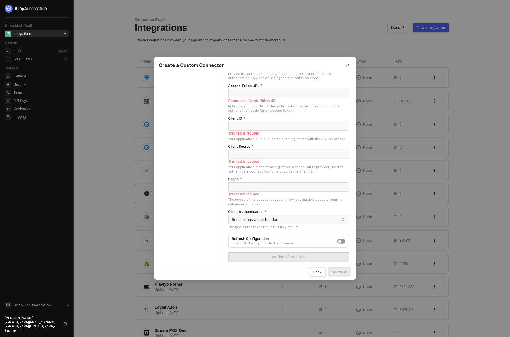
scroll to position [112, 0]
click at [198, 152] on div "Basic Info Authentication API Definition" at bounding box center [187, 115] width 67 height 308
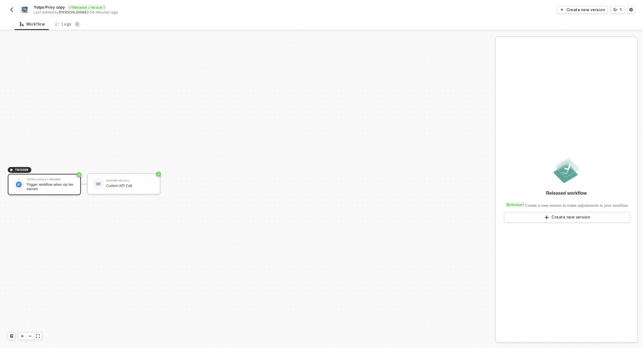
scroll to position [10, 0]
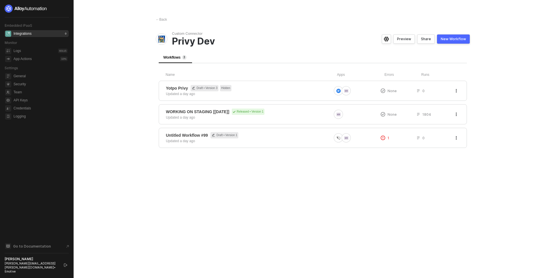
click at [35, 7] on img at bounding box center [26, 9] width 43 height 8
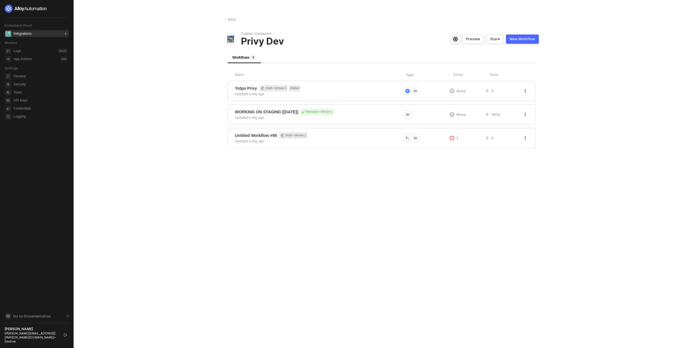
click at [423, 161] on div "← Back Custom Connector Privy Dev Preview Share New Workflow Workflows 3 Name A…" at bounding box center [382, 174] width 328 height 348
click at [359, 112] on span "WORKING ON STAGING [09.17.25] Released • Version 1" at bounding box center [318, 112] width 166 height 6
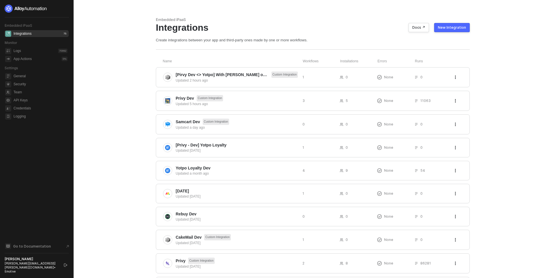
click at [145, 84] on main "Embedded iPaaS Integrations Docs ↗ New Integration Create integrations between …" at bounding box center [276, 189] width 552 height 378
click at [200, 72] on span "[Pirvy Dev <> Yotpo] With [PERSON_NAME] on Call [DATE]" at bounding box center [222, 75] width 93 height 6
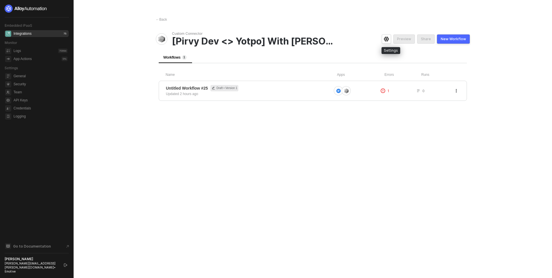
click at [389, 37] on icon "icon-settings" at bounding box center [386, 39] width 5 height 5
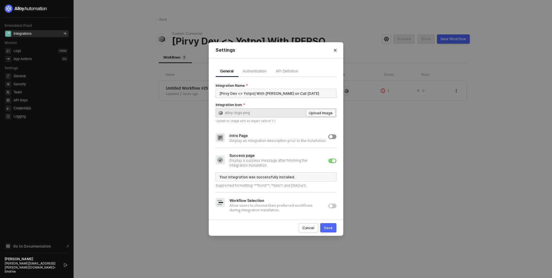
click at [254, 72] on div "Authentication" at bounding box center [255, 71] width 24 height 5
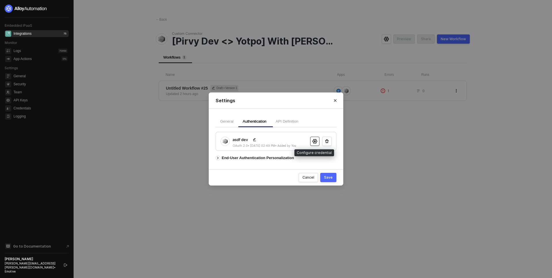
click at [314, 142] on circle "icon-settings" at bounding box center [314, 141] width 1 height 1
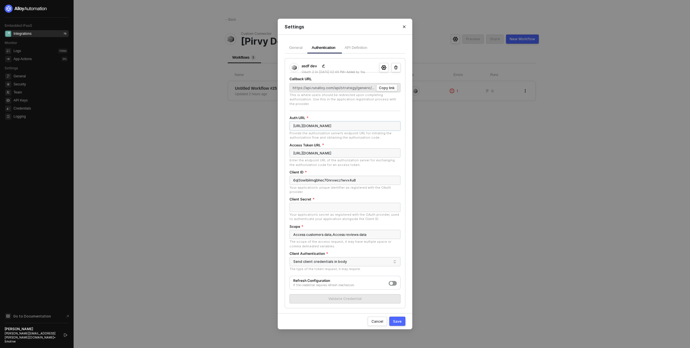
click at [360, 124] on input "[URL][DOMAIN_NAME]" at bounding box center [345, 125] width 111 height 9
click at [389, 89] on div "Copy link" at bounding box center [387, 87] width 16 height 5
click at [354, 47] on div "API Definition" at bounding box center [356, 47] width 23 height 5
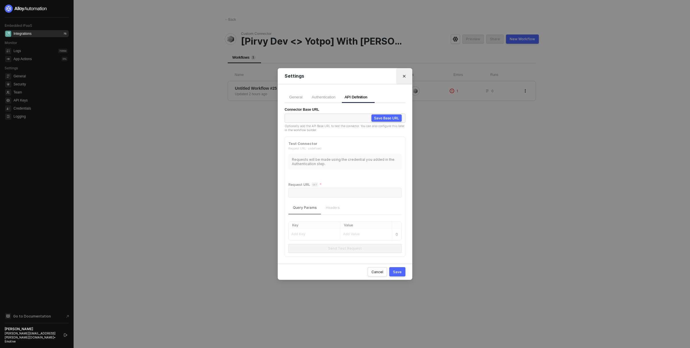
click at [405, 76] on icon "Close" at bounding box center [404, 76] width 3 height 3
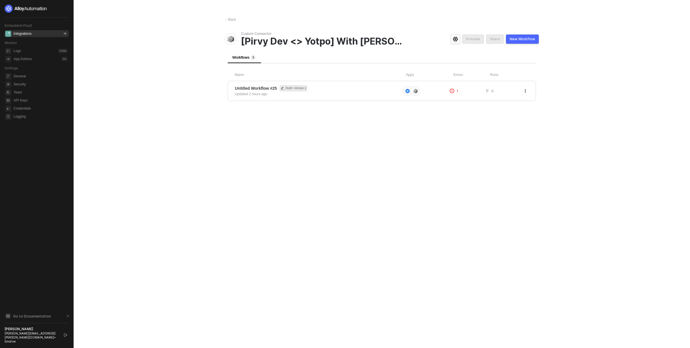
click at [329, 140] on div "← Back Custom Connector [Pirvy Dev <> Yotpo] With [PERSON_NAME] on Call [DATE] …" at bounding box center [382, 174] width 328 height 348
click at [263, 90] on span "Untitled Workflow #25" at bounding box center [256, 88] width 42 height 6
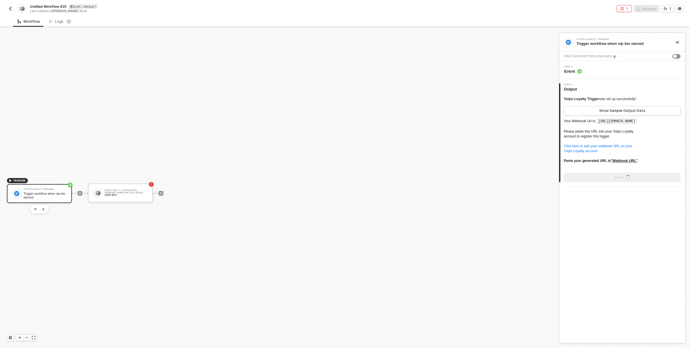
scroll to position [11, 0]
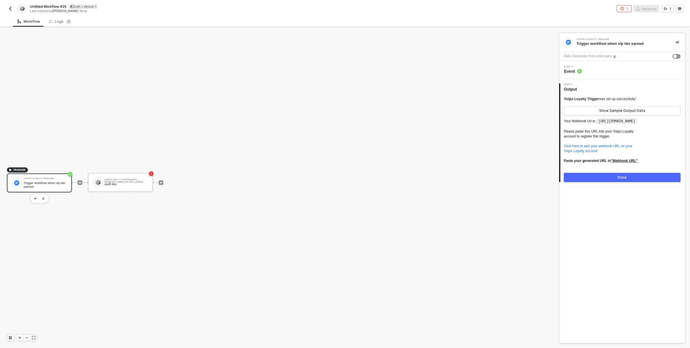
click at [458, 14] on div "Untitled Workflow #25 Draft • Version 1 Last edited by [PERSON_NAME] - Now 1 Re…" at bounding box center [345, 8] width 677 height 16
drag, startPoint x: 41, startPoint y: 228, endPoint x: 43, endPoint y: 175, distance: 52.7
click at [43, 175] on div "TRIGGER Yotpo Loyalty Trigger Trigger workflow when vip tier earned [Pirvy Dev …" at bounding box center [278, 182] width 556 height 331
click at [12, 205] on div "TRIGGER Yotpo Loyalty Trigger Trigger workflow when vip tier earned [Pirvy Dev …" at bounding box center [278, 182] width 556 height 331
click at [11, 8] on img "button" at bounding box center [10, 8] width 5 height 5
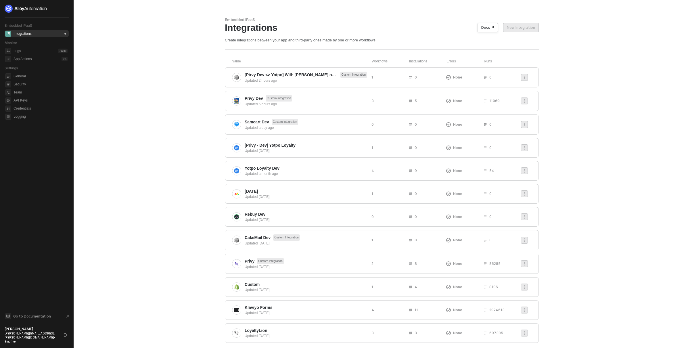
click at [529, 26] on button "New Integration" at bounding box center [521, 27] width 36 height 9
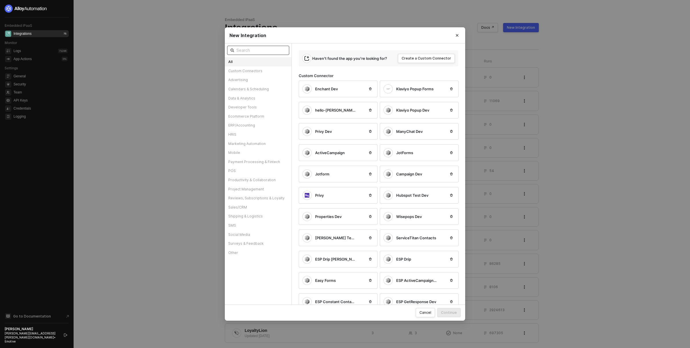
click at [244, 51] on input "text" at bounding box center [260, 50] width 49 height 6
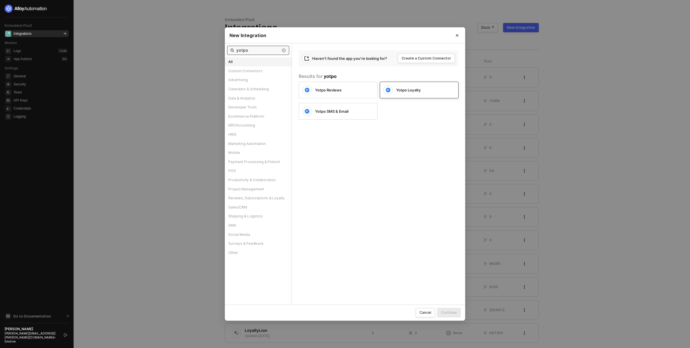
type input "yotpo"
click at [415, 92] on span "Yotpo Loyalty" at bounding box center [408, 89] width 25 height 5
click at [452, 314] on div "Continue" at bounding box center [449, 312] width 16 height 5
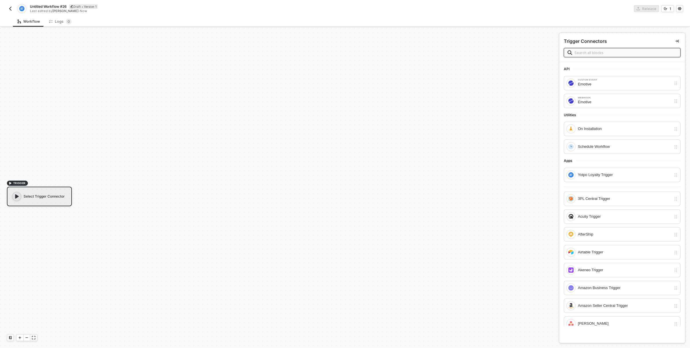
scroll to position [11, 0]
click at [49, 184] on div "Select Trigger Connector" at bounding box center [39, 186] width 65 height 20
click at [631, 53] on input "text" at bounding box center [626, 52] width 102 height 6
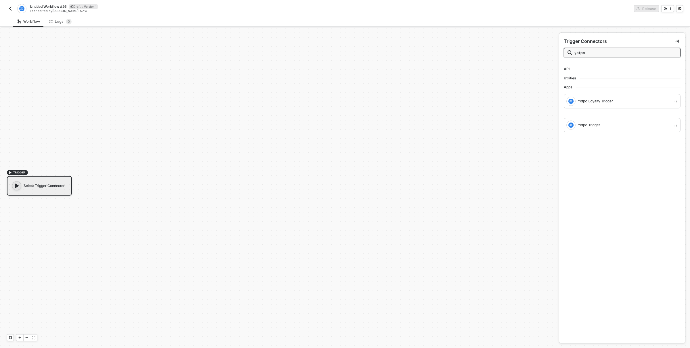
type input "yotpo"
click at [590, 126] on div "Yotpo Trigger" at bounding box center [624, 125] width 93 height 6
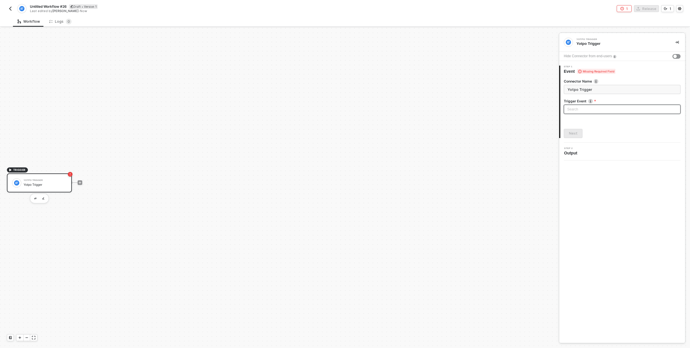
click at [582, 106] on input "search" at bounding box center [623, 109] width 110 height 9
click at [34, 198] on img "button" at bounding box center [35, 199] width 2 height 2
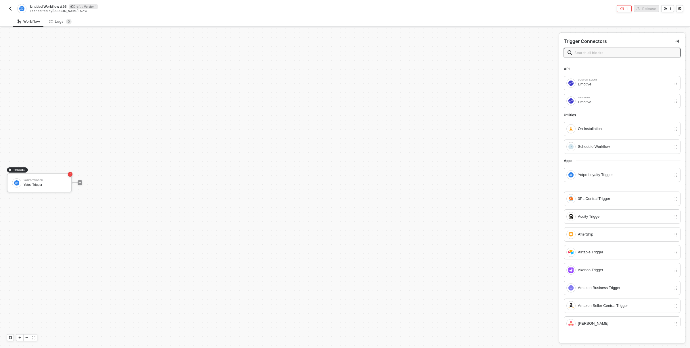
click at [86, 17] on div "Workflow Logs 0" at bounding box center [351, 21] width 677 height 11
click at [10, 9] on img "button" at bounding box center [10, 8] width 5 height 5
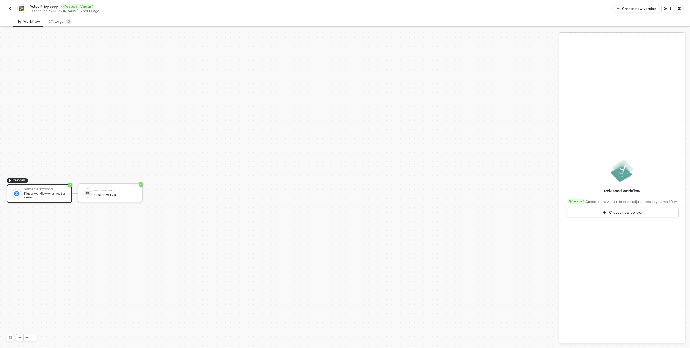
scroll to position [11, 0]
click at [42, 179] on div "Yotpo Loyalty Trigger" at bounding box center [45, 178] width 43 height 2
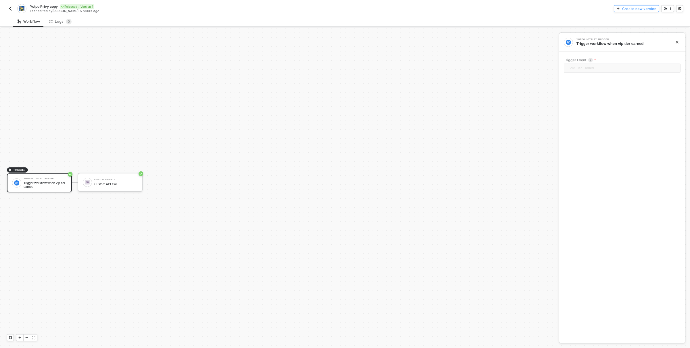
click at [646, 10] on div "Create new version" at bounding box center [639, 8] width 34 height 5
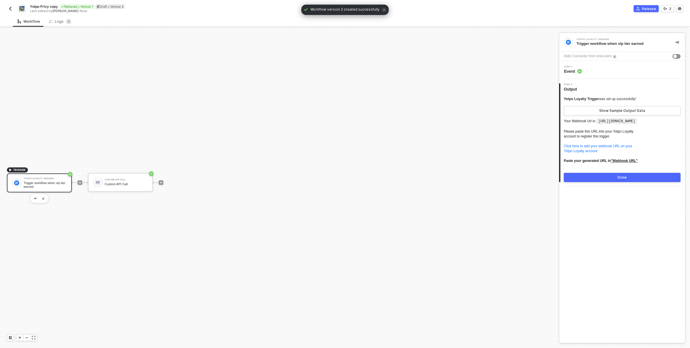
click at [602, 122] on code "[URL][DOMAIN_NAME]" at bounding box center [617, 122] width 40 height 6
drag, startPoint x: 602, startPoint y: 122, endPoint x: 597, endPoint y: 128, distance: 8.6
click at [597, 124] on code "[URL][DOMAIN_NAME]" at bounding box center [617, 122] width 40 height 6
copy code "[URL][DOMAIN_NAME]"
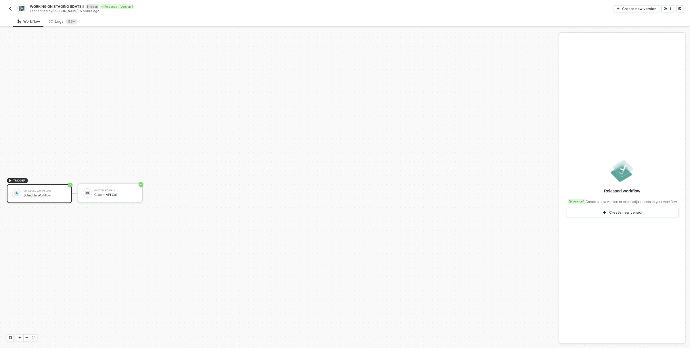
scroll to position [11, 0]
click at [11, 9] on img "button" at bounding box center [10, 8] width 5 height 5
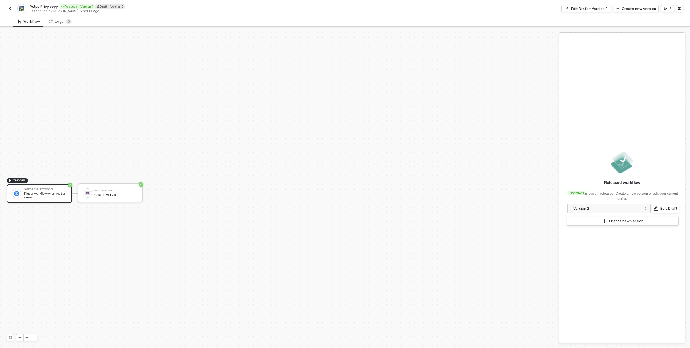
scroll to position [11, 0]
click at [30, 186] on div "Trigger workflow when vip tier earned" at bounding box center [45, 184] width 43 height 7
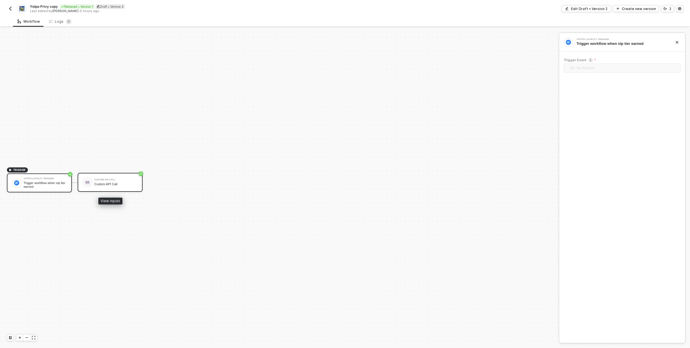
click at [124, 182] on div "Custom API Call" at bounding box center [115, 184] width 43 height 4
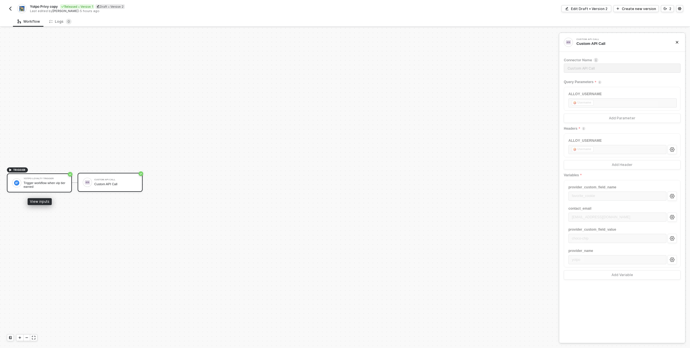
click at [62, 183] on div "Trigger workflow when vip tier earned" at bounding box center [45, 184] width 43 height 7
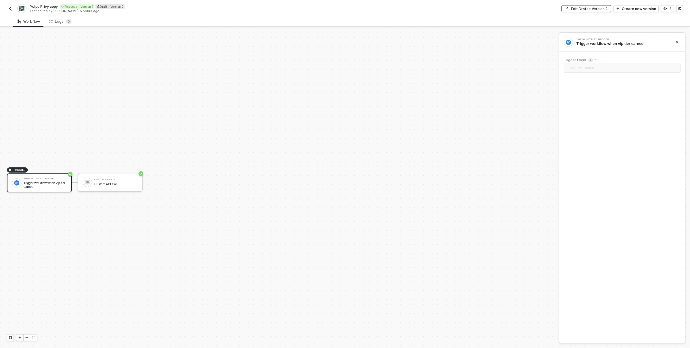
click at [600, 9] on div "Edit Draft • Version 2" at bounding box center [589, 8] width 37 height 5
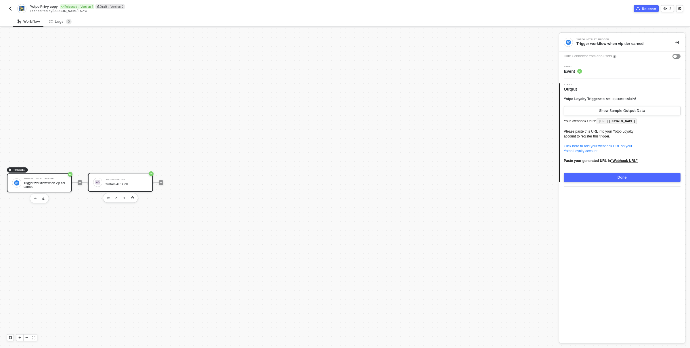
click at [130, 187] on div "Custom API Call Custom API Call" at bounding box center [126, 182] width 43 height 11
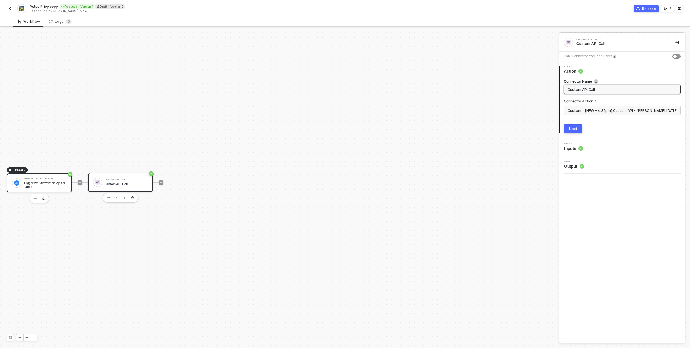
click at [49, 184] on div "Trigger workflow when vip tier earned" at bounding box center [45, 184] width 43 height 7
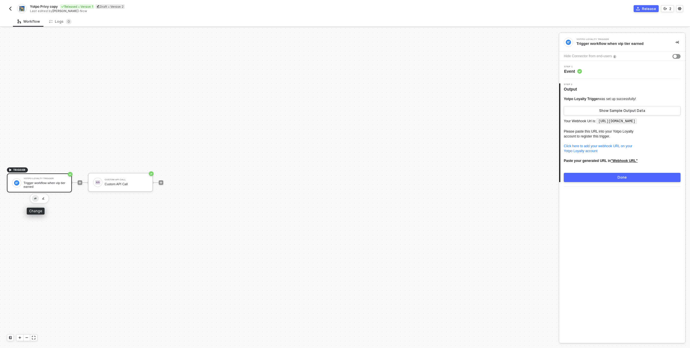
click at [36, 198] on img "button" at bounding box center [35, 199] width 2 height 2
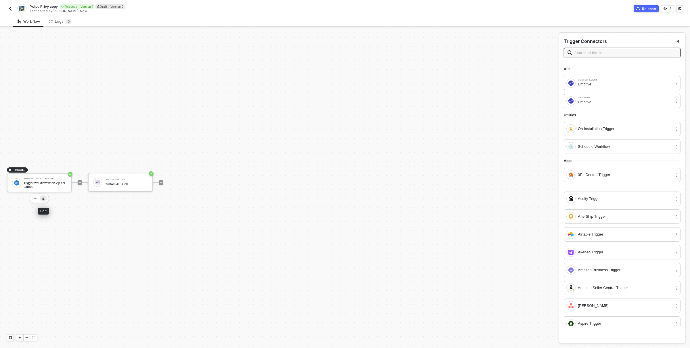
click at [44, 197] on img "button" at bounding box center [43, 198] width 2 height 3
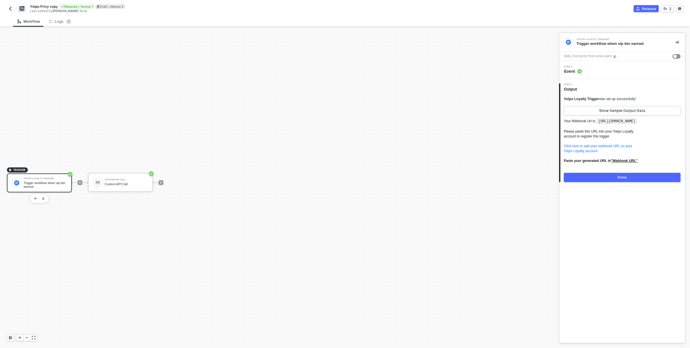
click at [591, 72] on div "Step 1 Event" at bounding box center [623, 70] width 125 height 9
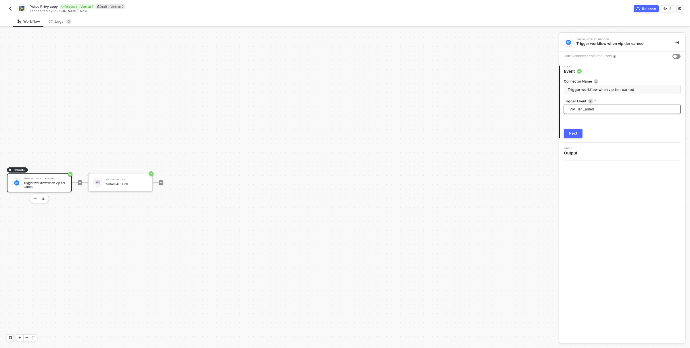
click at [597, 109] on span "VIP Tier Earned" at bounding box center [624, 109] width 108 height 9
type input "vip"
click at [602, 139] on div "VIP Tier Status Changed" at bounding box center [623, 139] width 108 height 6
type input "Trigger workflow when vip tier status changed"
click at [572, 131] on div "Next" at bounding box center [573, 133] width 9 height 5
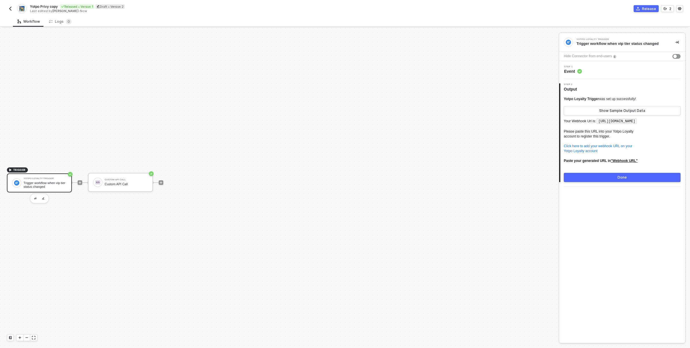
click at [627, 182] on button "Done" at bounding box center [622, 177] width 117 height 9
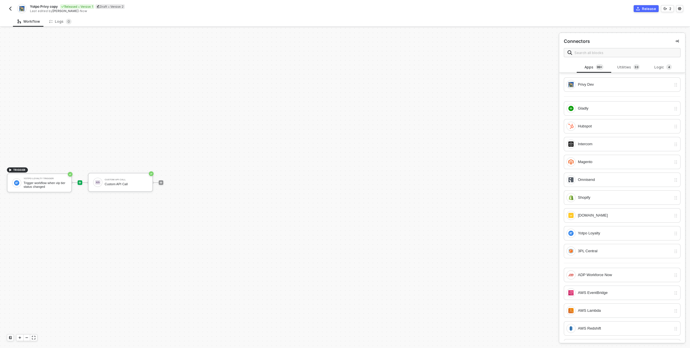
click at [646, 8] on div "Release" at bounding box center [649, 8] width 14 height 5
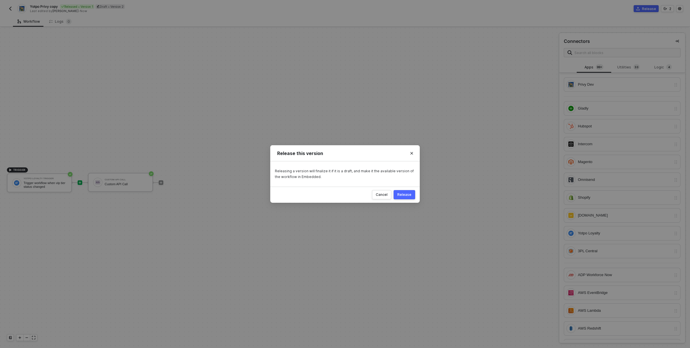
click at [403, 193] on div "Release" at bounding box center [405, 194] width 14 height 5
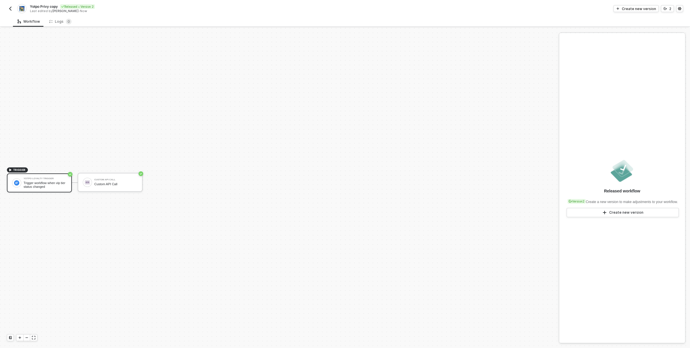
click at [91, 19] on div "Workflow Logs 0" at bounding box center [351, 21] width 677 height 11
click at [64, 20] on div "Logs 0" at bounding box center [60, 22] width 22 height 6
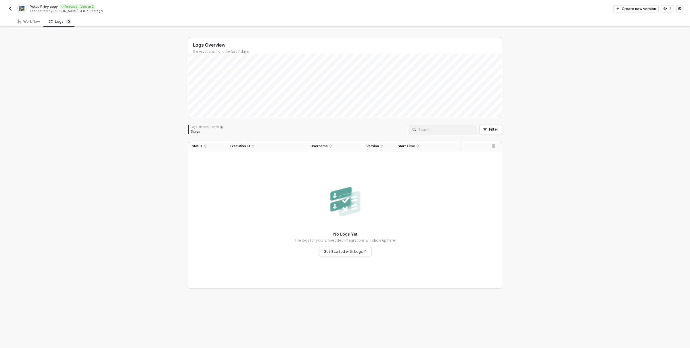
click at [90, 122] on div "Logs Overview 0 executions from the last 7 days Logs Disposal Period 7 days Fil…" at bounding box center [345, 188] width 690 height 320
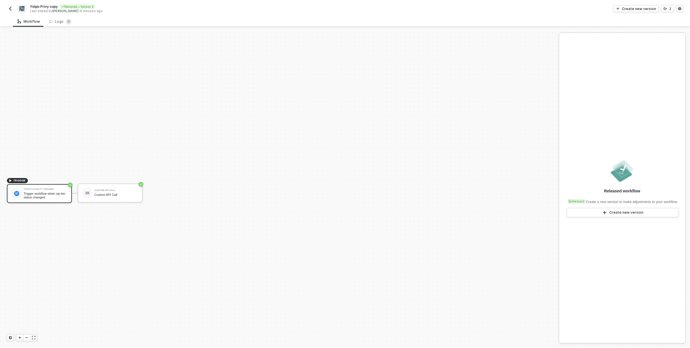
scroll to position [11, 0]
click at [67, 19] on sup "0" at bounding box center [69, 22] width 6 height 6
click at [58, 23] on div "Logs 0" at bounding box center [60, 22] width 22 height 6
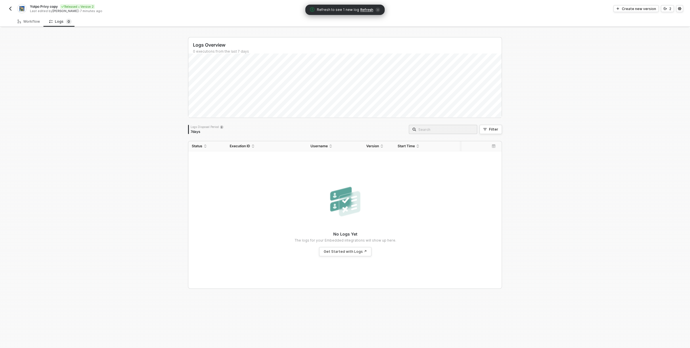
click at [368, 9] on span "Refresh" at bounding box center [366, 9] width 13 height 5
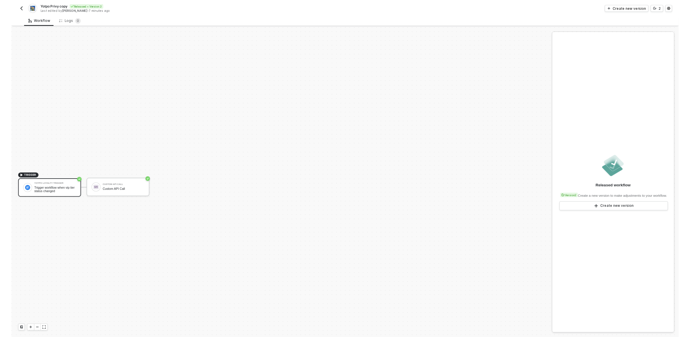
scroll to position [11, 0]
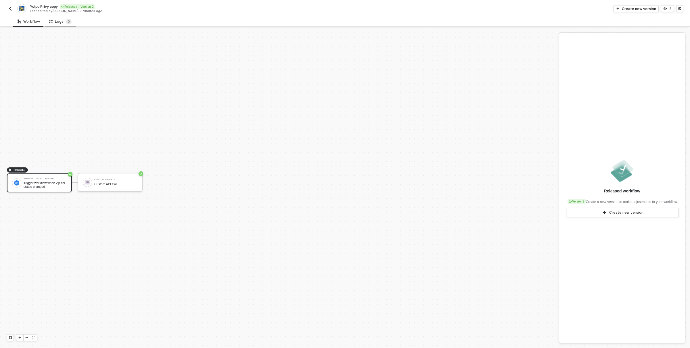
click at [56, 18] on div "Logs 0" at bounding box center [61, 21] width 32 height 11
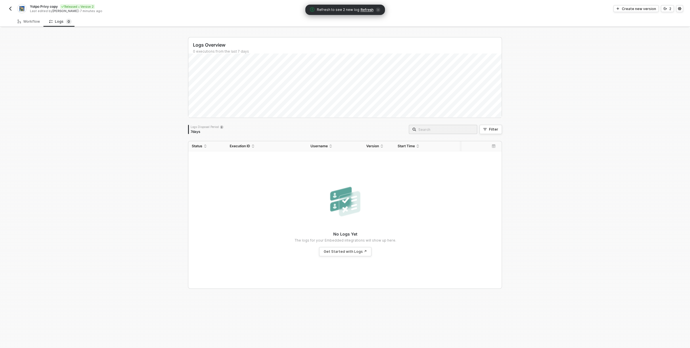
click at [367, 10] on span "Refresh" at bounding box center [367, 9] width 13 height 5
click at [59, 96] on div "Logs Overview 0 executions from the last 7 days Logs Disposal Period 7 days Fil…" at bounding box center [345, 188] width 690 height 320
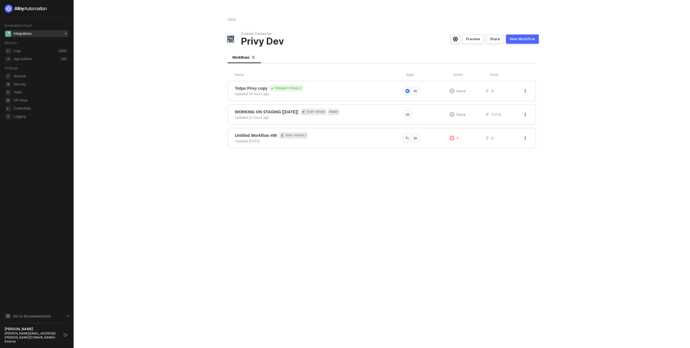
click at [208, 79] on main "← Back Custom Connector Privy Dev Preview Share New Workflow Workflows 3 Name A…" at bounding box center [345, 174] width 690 height 348
click at [22, 33] on div "Integrations" at bounding box center [23, 33] width 18 height 5
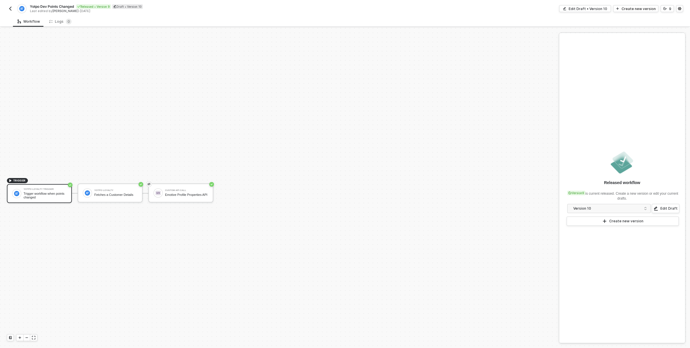
scroll to position [11, 0]
click at [11, 10] on img "button" at bounding box center [10, 8] width 5 height 5
click at [58, 20] on div "Logs 0" at bounding box center [60, 22] width 22 height 6
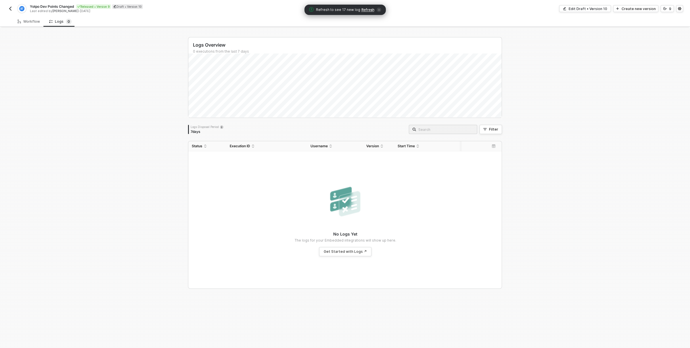
click at [10, 6] on img "button" at bounding box center [10, 8] width 5 height 5
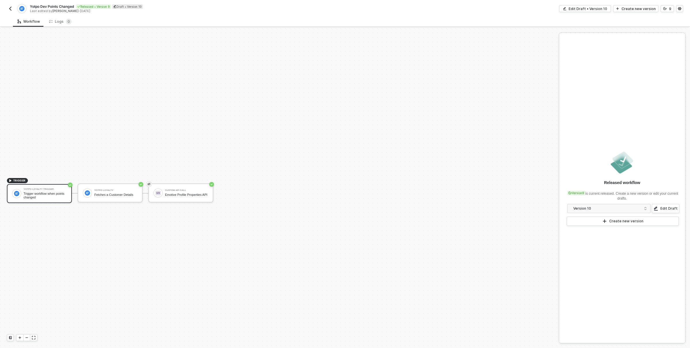
scroll to position [11, 0]
click at [8, 8] on img "button" at bounding box center [10, 8] width 5 height 5
